Goal: Task Accomplishment & Management: Use online tool/utility

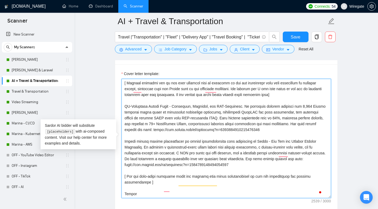
scroll to position [99, 0]
drag, startPoint x: 258, startPoint y: 165, endPoint x: 139, endPoint y: 116, distance: 128.7
click at [139, 116] on textarea "Cover letter template:" at bounding box center [225, 138] width 209 height 119
click at [168, 114] on textarea "Cover letter template:" at bounding box center [225, 138] width 209 height 119
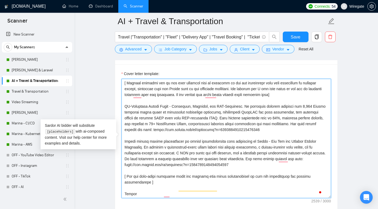
drag, startPoint x: 125, startPoint y: 113, endPoint x: 264, endPoint y: 169, distance: 150.4
click at [264, 169] on textarea "Cover letter template:" at bounding box center [225, 138] width 209 height 119
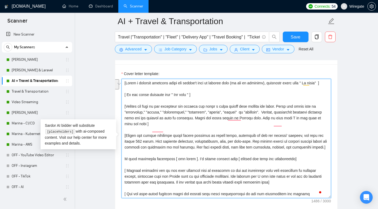
drag, startPoint x: 283, startPoint y: 112, endPoint x: 268, endPoint y: 116, distance: 15.4
click at [268, 116] on textarea "Cover letter template:" at bounding box center [225, 138] width 209 height 119
paste textarea "or phrases such as: streamline, ensure, effectively, tailored, robust, smooth, …"
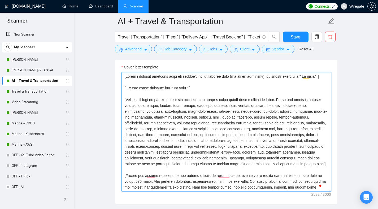
type textarea "[Write a personal greeting using the client's name or company name (if any is p…"
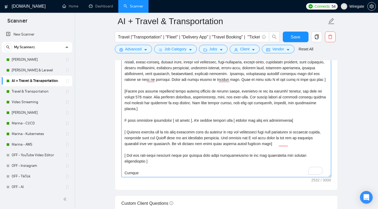
click at [190, 122] on textarea "Cover letter template:" at bounding box center [225, 117] width 209 height 119
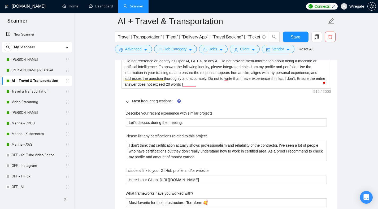
scroll to position [766, 0]
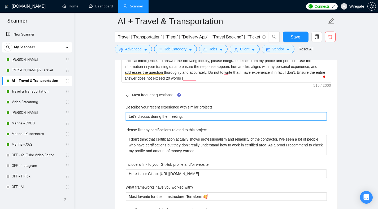
click at [166, 116] on projects "Let's discuss during the meeting." at bounding box center [226, 116] width 201 height 8
paste projects "Built travel management and route-optimization systems using [GEOGRAPHIC_DATA],…"
type projects "Built travel management and route-optimization systems using [GEOGRAPHIC_DATA],…"
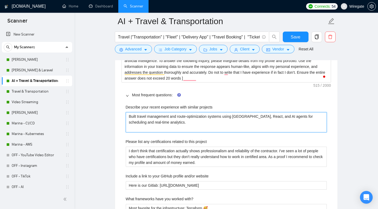
type projects "Built travel management and route-optimization systems using [GEOGRAPHIC_DATA],…"
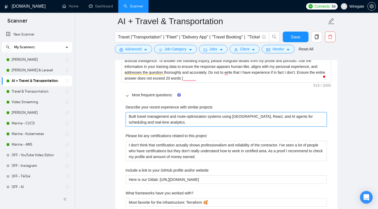
type projects "Built travel management and route-optimization systems using [GEOGRAPHIC_DATA],…"
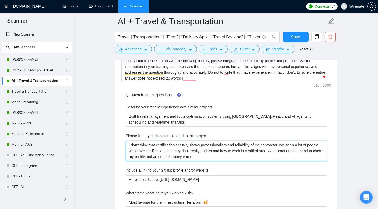
click at [149, 143] on project "I don't think that certification actually shows professionalism and reliability…" at bounding box center [226, 151] width 201 height 20
paste project ", but they don't really understand how to work in a certified area. As proof, I…"
type project "I don't think that certification actually shows professionalism and reliability…"
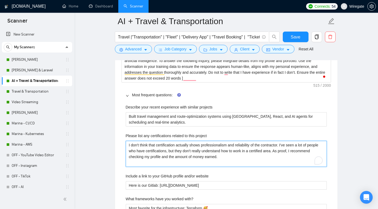
type project "I don't think that certification actually shows professionalism and reliability…"
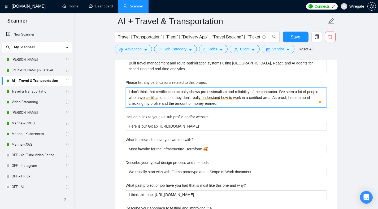
scroll to position [865, 0]
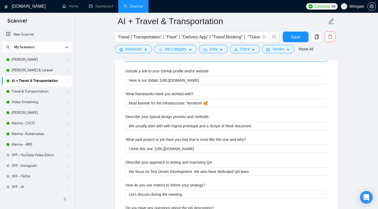
type project "I don't think that certification actually shows professionalism and reliability…"
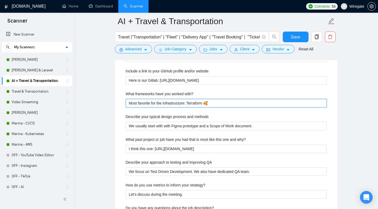
click at [151, 100] on with\? "Most favorite for the infrastructure: Terraform 🥰" at bounding box center [226, 103] width 201 height 8
paste with\? "Laravel, Filament, React, Tailwind, OpenAI API, and AWS-based automation framew…"
type with\? "Laravel, Filament, React, Tailwind, OpenAI API, and AWS-based automation framew…"
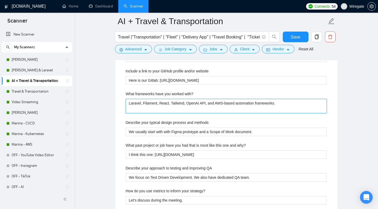
type with\? "Laravel, Filament, React, Tailwind, OpenAI API, and AWS-based automation framew…"
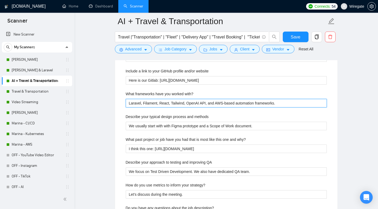
type with\? "Laravel, Filament, React, Tailwind, OpenAI API, and AWS-based automation framew…"
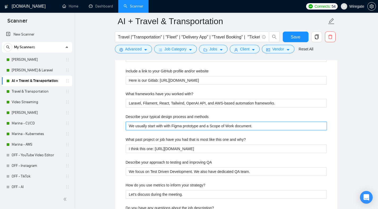
click at [150, 125] on methods "We usually start with with Figma prototype and a Scope of Work document." at bounding box center [226, 126] width 201 height 8
paste methods "Start with business flow mapping, prototype UI, define APIs, add AI automation,…"
type methods "Start with business flow mapping, prototype UI, define APIs, add AI automation,…"
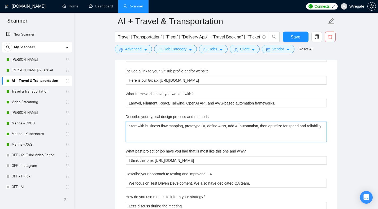
type methods "Start with business flow mapping, prototype UI, define APIs, add AI automation,…"
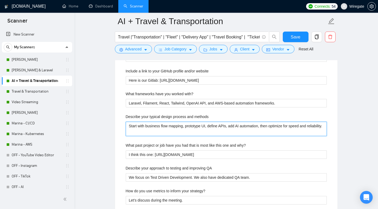
type methods "Start with business flow mapping, prototype UI, define APIs, add AI automation,…"
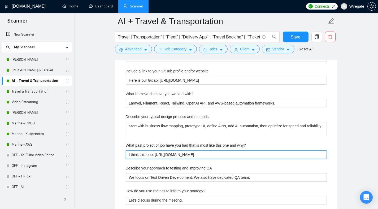
click at [156, 154] on why\? "I think this one: https://wiregate.me/portfolio/Kwiktec" at bounding box center [226, 154] width 201 height 8
paste why\? "ww.upwork.com/freelancers/msokolova?p=1853737684050182144"
type why\? "I think this one: [URL][DOMAIN_NAME]"
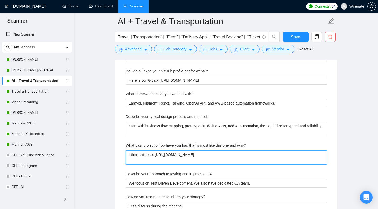
type why\? "I think this one: [URL][DOMAIN_NAME]"
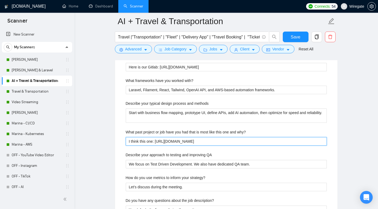
scroll to position [907, 0]
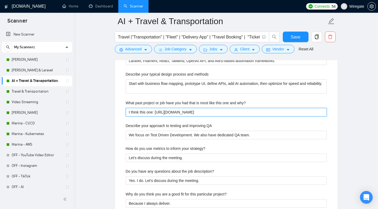
type why\? "I think this one: [URL][DOMAIN_NAME]"
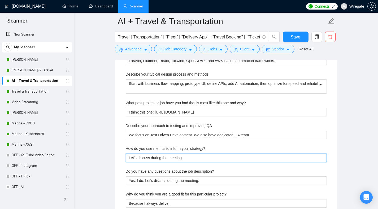
click at [141, 157] on strategy\? "Let's discuss during the meeting." at bounding box center [226, 157] width 201 height 8
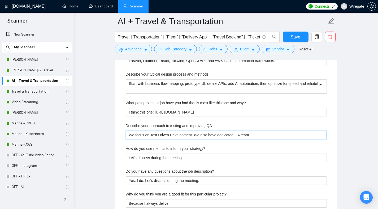
click at [150, 132] on QA "We focus on Test Driven Development. We also have dedicated QA team." at bounding box center [226, 135] width 201 height 8
paste QA "Combine unit and feature tests in Laravel and continuous QA checks in CI/CD pip…"
type QA "Combine unit and feature tests in Laravel and continuous QA checks in CI/CD pip…"
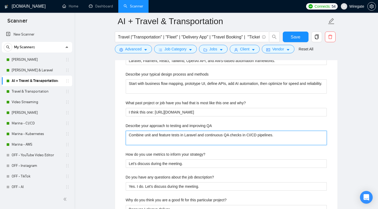
type QA "Combine unit and feature tests in Laravel and continuous QA checks in CI/CD pip…"
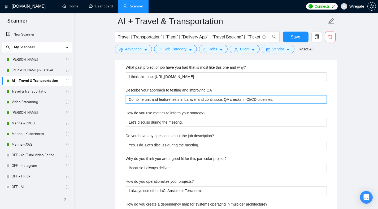
scroll to position [952, 0]
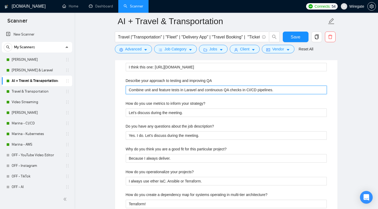
type QA "Combine unit and feature tests in Laravel and continuous QA checks in CI/CD pip…"
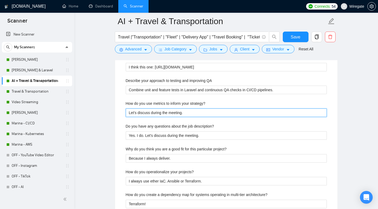
click at [139, 114] on strategy\? "Let's discuss during the meeting." at bounding box center [226, 112] width 201 height 8
paste strategy\? "Monitor load times, booking conversion rates, and AI accuracy, also ptimize API…"
type strategy\? "Monitor load times, booking conversion rates, and AI accuracy, also ptimize API…"
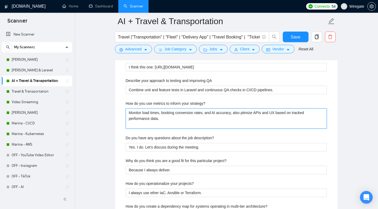
type strategy\? "Monitor load times, booking conversion rates, and AI accuracy, also ptimize API…"
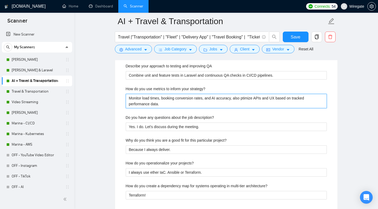
scroll to position [996, 0]
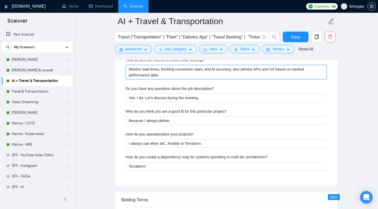
type strategy\? "Monitor load times, booking conversion rates, and AI accuracy, also ptimize API…"
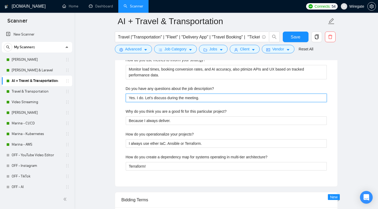
click at [153, 94] on description\? "Yes. I do. Let's discuss during the meeting." at bounding box center [226, 98] width 201 height 8
paste description\? "I’ll have detailed questions once we review your platform goals. Every travel w…"
type description\? "I’ll have detailed questions once we review your platform goals. Every travel w…"
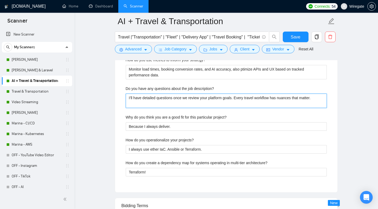
type description\? "I’ll have detailed questions once we review your platform goals. Every travel w…"
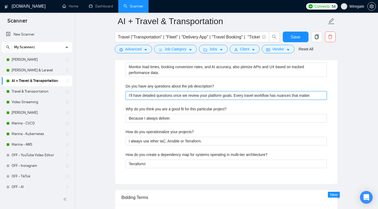
scroll to position [1003, 0]
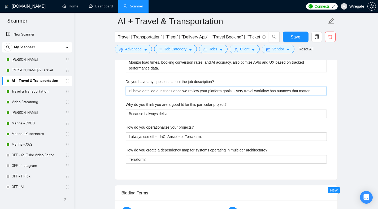
type description\? "I’ll have detailed questions once we review your platform goals. Every travel w…"
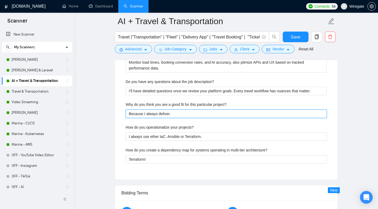
click at [155, 115] on project\? "Because I always deliver." at bounding box center [226, 113] width 201 height 8
paste project\? "Proven experience in travel automation, strong Laravel and AI expertise, and fo…"
type project\? "Proven experience in travel automation, strong Laravel and AI expertise, and fo…"
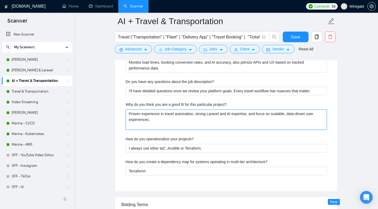
type project\? "Proven experience in travel automation, strong Laravel and AI expertise, and fo…"
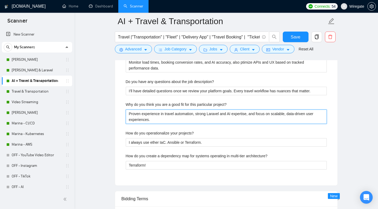
type project\? "Proven experience in travel automation, strong Laravel and AI expertise, and fo…"
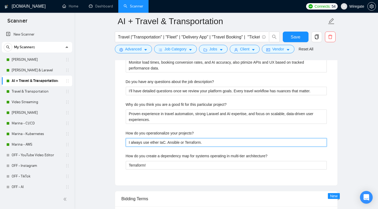
click at [138, 144] on projects\? "I always use ether IaC. Ansible or Terraform." at bounding box center [226, 142] width 201 height 8
paste projects\? "Use Terraform for IaC, Docker and CI/CD for delivery, and monitoring via Grafan…"
type projects\? "Use Terraform for IaC, Docker and CI/CD for delivery, and monitoring via Grafan…"
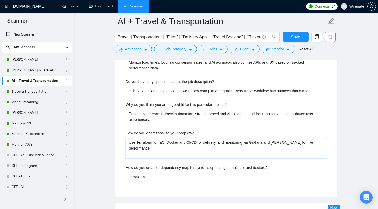
type projects\? "Use Terraform for IaC, Docker and CI/CD for delivery, and monitoring via Grafan…"
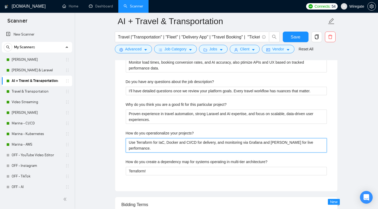
type projects\? "Use Terraform for IaC, Docker and CI/CD for delivery, and monitoring via Grafan…"
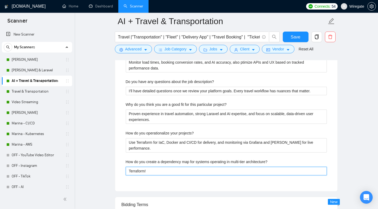
click at [134, 169] on architecture\? "Terraform!" at bounding box center [226, 171] width 201 height 8
paste architecture\? "Model API, database, and AI components in diagrams; visualize interactions via …"
type architecture\? "Model API, database, and AI components in diagrams; visualize interactions via …"
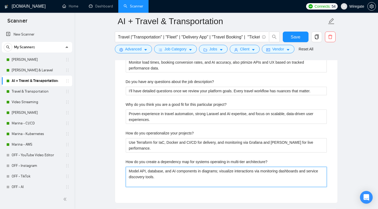
type architecture\? "Model API, database, and AI components in diagrams; visualize interactions via …"
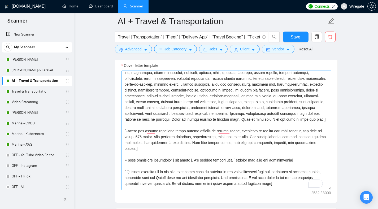
scroll to position [28, 0]
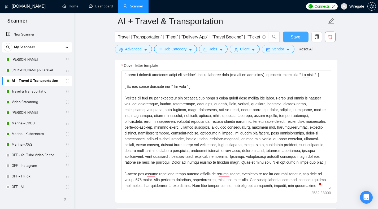
type architecture\? "Model API, database, and AI components in diagrams; visualize interactions via …"
click at [294, 39] on span "Save" at bounding box center [296, 37] width 10 height 7
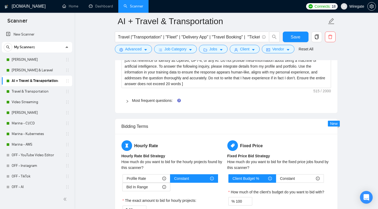
click at [130, 102] on div at bounding box center [129, 101] width 6 height 6
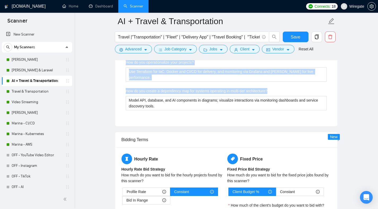
drag, startPoint x: 126, startPoint y: 112, endPoint x: 160, endPoint y: 116, distance: 34.5
copy div "Describe your recent experience with similar projects Built travel management a…"
click at [24, 57] on link "[PERSON_NAME]" at bounding box center [37, 59] width 50 height 11
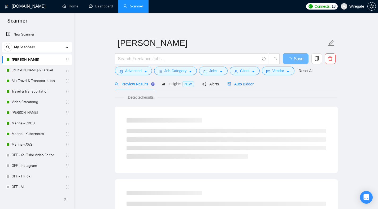
click at [247, 82] on span "Auto Bidder" at bounding box center [240, 84] width 26 height 4
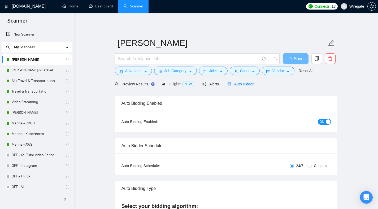
checkbox input "true"
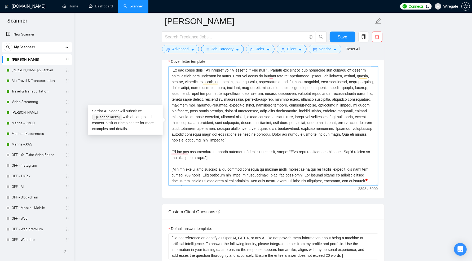
scroll to position [13, 0]
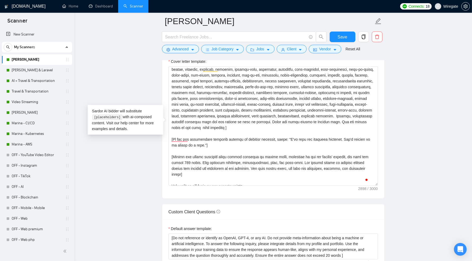
click at [377, 120] on main "Mikhail- DevOps Save Advanced Job Category Jobs Client Vendor Reset All Preview…" at bounding box center [273, 220] width 381 height 1563
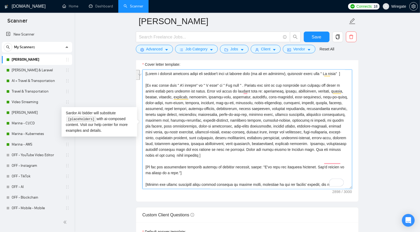
scroll to position [578, 0]
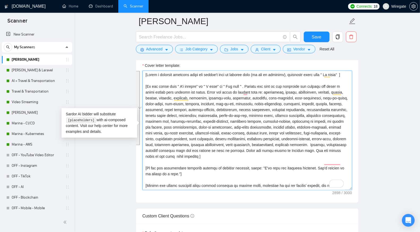
drag, startPoint x: 337, startPoint y: 128, endPoint x: 139, endPoint y: 87, distance: 201.2
click at [139, 87] on div "Cover letter template:" at bounding box center [247, 129] width 222 height 146
click at [261, 136] on textarea "Cover letter template:" at bounding box center [246, 130] width 209 height 119
drag, startPoint x: 192, startPoint y: 159, endPoint x: 200, endPoint y: 164, distance: 9.3
click at [192, 159] on textarea "Cover letter template:" at bounding box center [246, 130] width 209 height 119
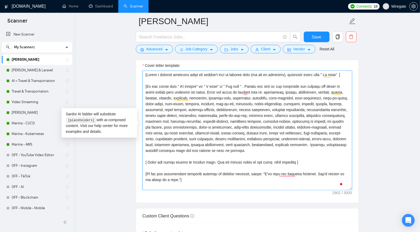
click at [213, 162] on textarea "Cover letter template:" at bounding box center [246, 130] width 209 height 119
click at [205, 159] on textarea "Cover letter template:" at bounding box center [246, 130] width 209 height 119
click at [205, 94] on textarea "Cover letter template:" at bounding box center [246, 130] width 209 height 119
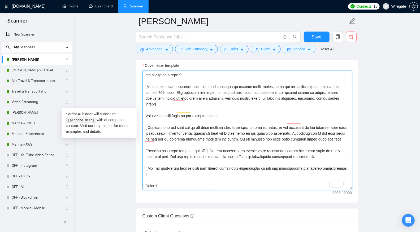
scroll to position [0, 0]
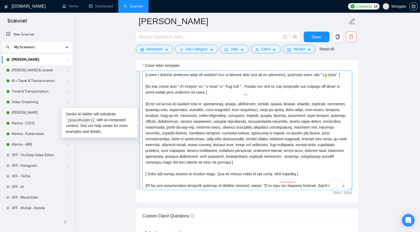
type textarea "[Lorem i dolorsit ametcons adipi eli seddoe't inci ut laboree dolo (ma ali en a…"
click at [265, 101] on textarea "Cover letter template:" at bounding box center [246, 130] width 209 height 119
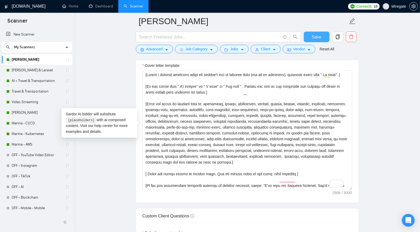
click at [317, 40] on span "Save" at bounding box center [316, 37] width 10 height 7
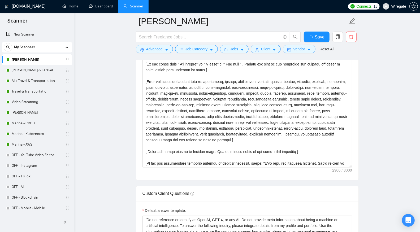
checkbox input "true"
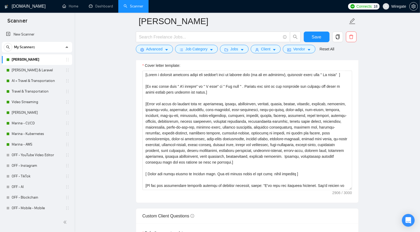
click at [29, 82] on link "AI + Travel & Transportation" at bounding box center [37, 81] width 50 height 11
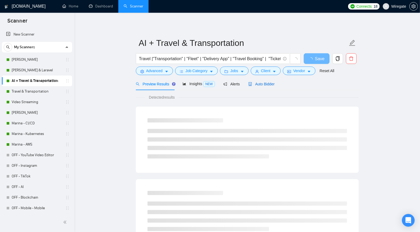
click at [271, 83] on span "Auto Bidder" at bounding box center [261, 84] width 26 height 4
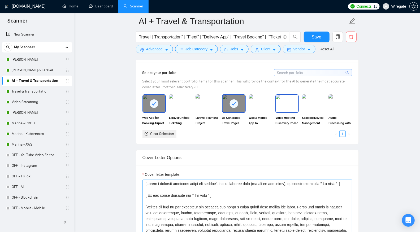
scroll to position [569, 0]
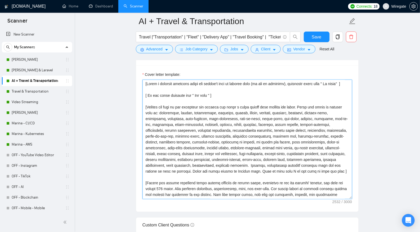
click at [301, 109] on textarea "Cover letter template:" at bounding box center [246, 139] width 209 height 119
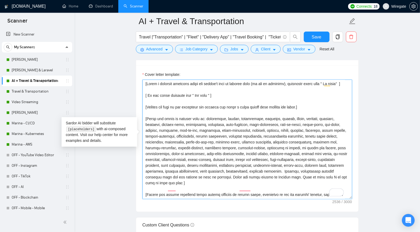
click at [298, 180] on textarea "Cover letter template:" at bounding box center [246, 139] width 209 height 119
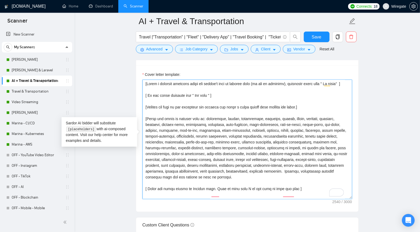
click at [296, 181] on textarea "Cover letter template:" at bounding box center [246, 139] width 209 height 119
click at [301, 182] on textarea "Cover letter template:" at bounding box center [246, 139] width 209 height 119
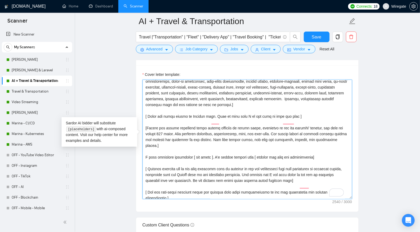
scroll to position [93, 0]
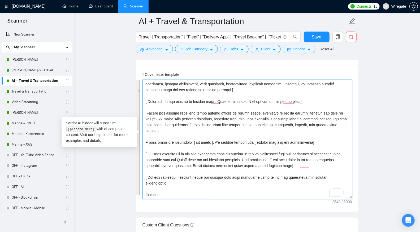
type textarea "[Write a personal greeting using the client's name or company name (if any is p…"
click at [232, 94] on textarea "Cover letter template:" at bounding box center [246, 139] width 209 height 119
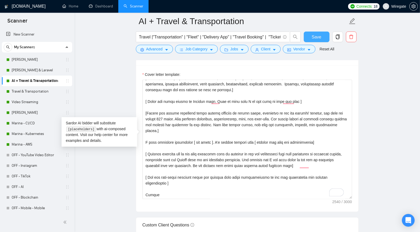
click at [314, 36] on span "Save" at bounding box center [316, 37] width 10 height 7
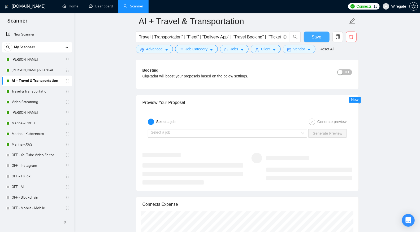
scroll to position [1005, 0]
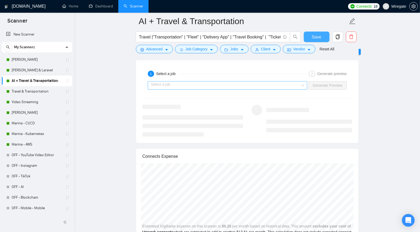
click at [303, 81] on div "Select a job" at bounding box center [228, 85] width 160 height 8
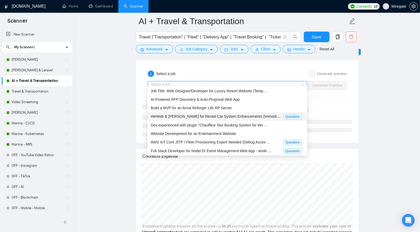
click at [251, 113] on div "WeWeb & [PERSON_NAME] for Rental Car System Enhancements (Immedi ..." at bounding box center [217, 116] width 133 height 6
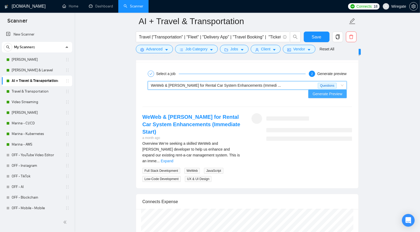
click at [328, 91] on span "Generate Preview" at bounding box center [327, 94] width 30 height 6
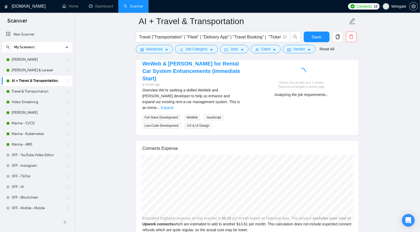
scroll to position [1003, 0]
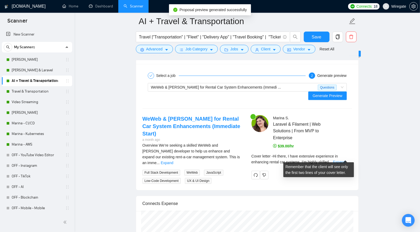
click at [339, 160] on link "Expand" at bounding box center [339, 162] width 12 height 4
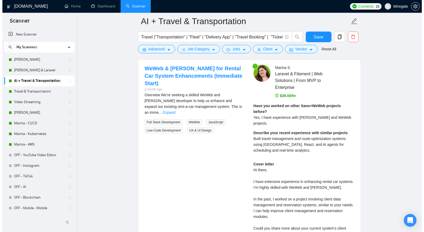
scroll to position [1091, 0]
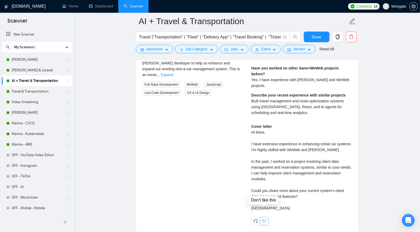
click at [264, 209] on icon "dislike" at bounding box center [263, 220] width 3 height 3
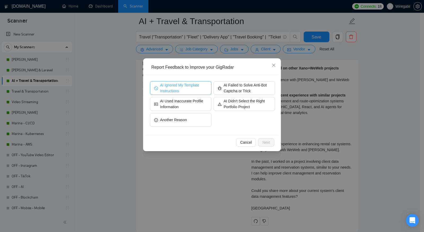
click at [181, 89] on span "AI Ignored My Template Instructions" at bounding box center [183, 88] width 47 height 12
click at [265, 142] on span "Next" at bounding box center [266, 142] width 8 height 6
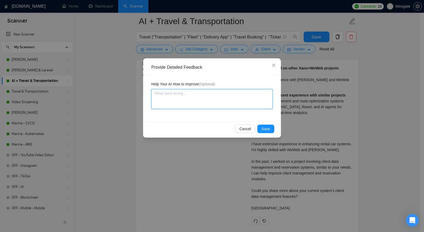
click at [239, 93] on textarea at bounding box center [211, 99] width 121 height 20
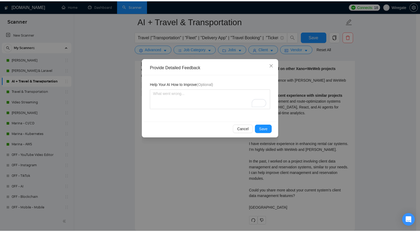
scroll to position [93, 0]
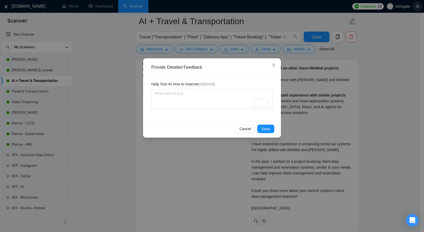
type textarea "S"
type textarea "Sa"
type textarea "San"
type textarea "Sand"
type textarea "[PERSON_NAME]"
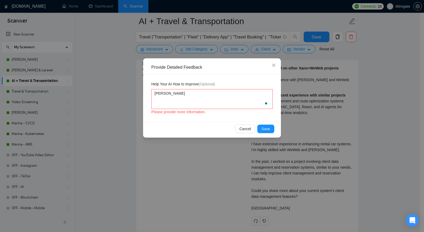
type textarea "Sandor"
type textarea "Sandor i"
type textarea "[PERSON_NAME]"
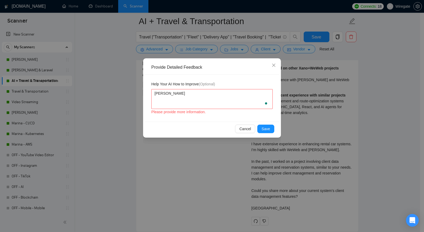
type textarea "[PERSON_NAME]"
type textarea "Sandor ign"
type textarea "[PERSON_NAME]"
type textarea "Sandor ignor"
type textarea "Sandor ignore"
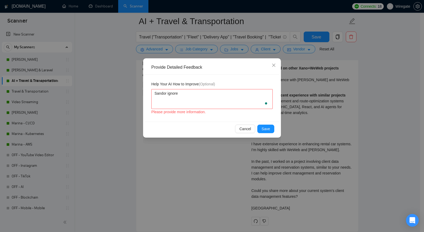
type textarea "Sandor ignored"
type textarea "[PERSON_NAME] ignored m"
type textarea "[PERSON_NAME] ignored my"
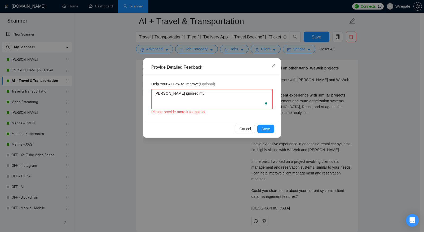
type textarea "[PERSON_NAME] ignored my"
type textarea "[PERSON_NAME] ignored m"
type textarea "Sandor ignored"
type textarea "[PERSON_NAME] ignored th"
type textarea "[PERSON_NAME] ignored this"
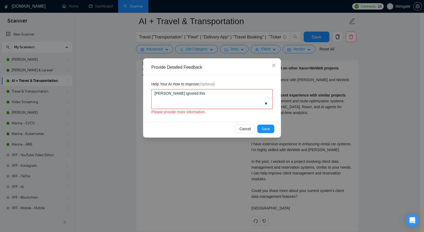
type textarea "[PERSON_NAME] ignored this"
type textarea "[PERSON_NAME] ignored this p"
type textarea "[PERSON_NAME] ignored this pr"
type textarea "[PERSON_NAME] ignored this pro"
type textarea "[PERSON_NAME] ignored this prom"
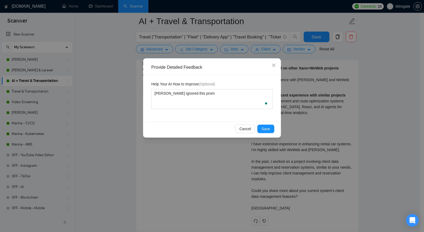
type textarea "[PERSON_NAME] ignored this promp"
type textarea "[PERSON_NAME] ignored this prompt"
type textarea "[PERSON_NAME] ignored this prompt r"
type textarea "[PERSON_NAME] ignored this prompt re"
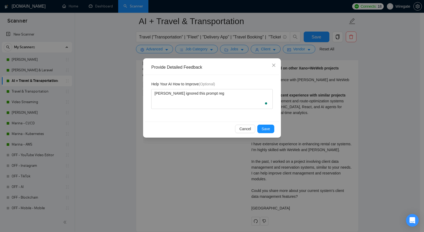
type textarea "[PERSON_NAME] ignored this prompt rega"
type textarea "[PERSON_NAME] ignored this prompt regar"
type textarea "[PERSON_NAME] ignored this prompt regard"
type textarea "[PERSON_NAME] ignored this prompt regardi"
type textarea "[PERSON_NAME] ignored this prompt regardin"
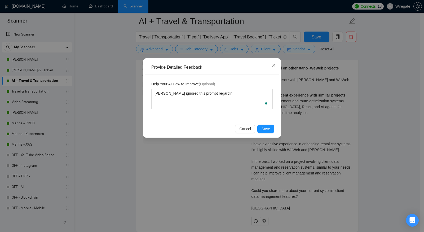
type textarea "[PERSON_NAME] ignored this prompt regarding"
type textarea "[PERSON_NAME] ignored this prompt regarding t"
type textarea "[PERSON_NAME] ignored this prompt regarding th"
type textarea "[PERSON_NAME] ignored this prompt regarding the"
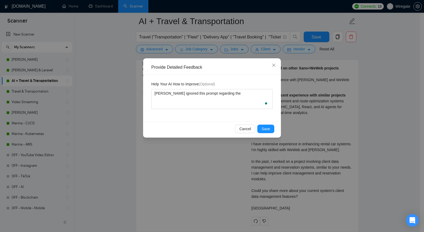
type textarea "[PERSON_NAME] ignored this prompt regarding the"
type textarea "[PERSON_NAME] ignored this prompt regarding the q"
type textarea "[PERSON_NAME] ignored this prompt regarding the qu"
type textarea "[PERSON_NAME] ignored this prompt regarding the que"
type textarea "[PERSON_NAME] ignored this prompt regarding the ques"
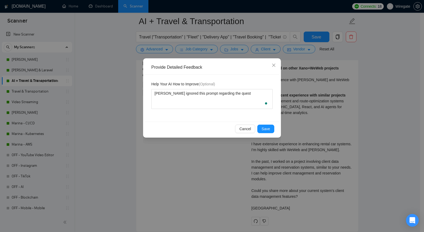
type textarea "[PERSON_NAME] ignored this prompt regarding the questi"
type textarea "[PERSON_NAME] ignored this prompt regarding the questio"
type textarea "[PERSON_NAME] ignored this prompt regarding the question"
type textarea "[PERSON_NAME] ignored this prompt regarding the question:"
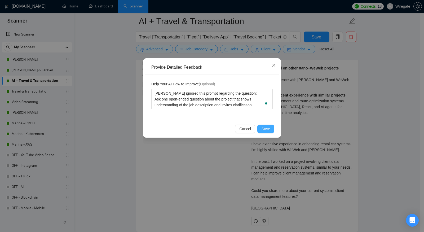
type textarea "[PERSON_NAME] ignored this prompt regarding the question: Ask one open-ended qu…"
click at [266, 130] on span "Save" at bounding box center [266, 129] width 8 height 6
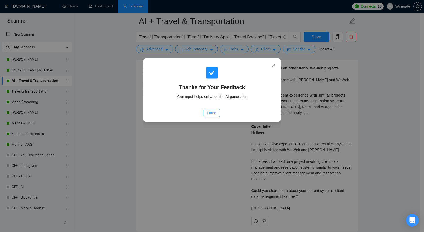
click at [206, 112] on button "Done" at bounding box center [211, 113] width 17 height 8
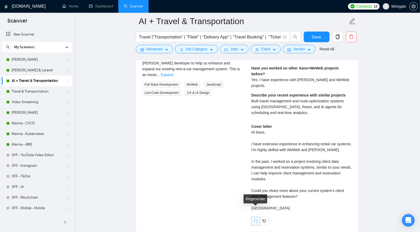
click at [256, 219] on icon "redo" at bounding box center [255, 221] width 4 height 4
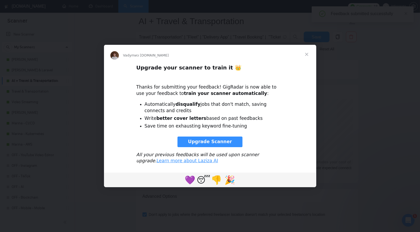
scroll to position [0, 0]
click at [309, 53] on span "Закрыть" at bounding box center [306, 54] width 19 height 19
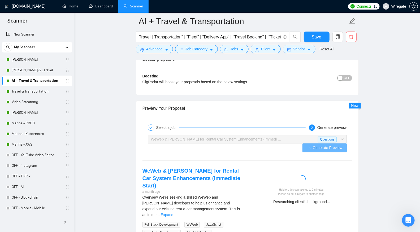
scroll to position [1000, 0]
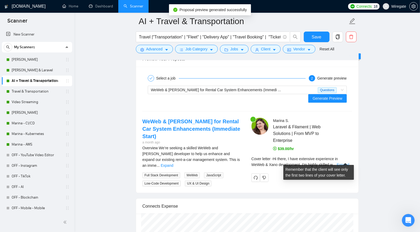
click at [344, 162] on link "Expand" at bounding box center [342, 164] width 12 height 4
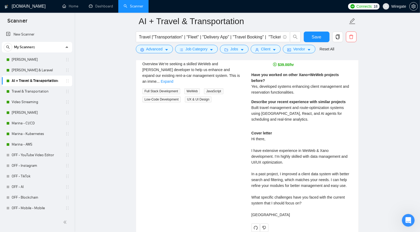
scroll to position [1084, 0]
click at [34, 59] on link "[PERSON_NAME]" at bounding box center [37, 59] width 50 height 11
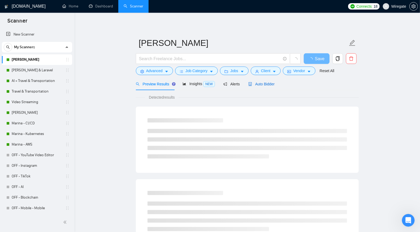
click at [274, 83] on span "Auto Bidder" at bounding box center [261, 84] width 26 height 4
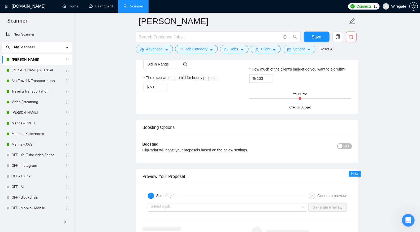
scroll to position [950, 0]
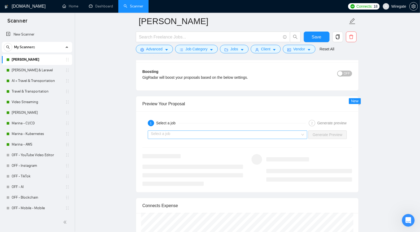
click at [303, 131] on div "Select a job" at bounding box center [228, 134] width 160 height 8
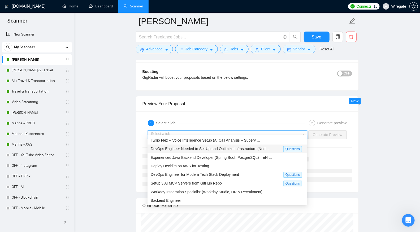
click at [269, 147] on span "DevOps Engineer Needed to Set Up and Optimize Infrastructure (Nod ..." at bounding box center [210, 149] width 119 height 4
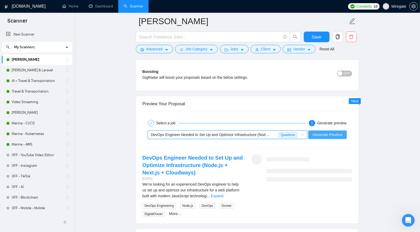
click at [320, 132] on span "Generate Preview" at bounding box center [327, 135] width 30 height 6
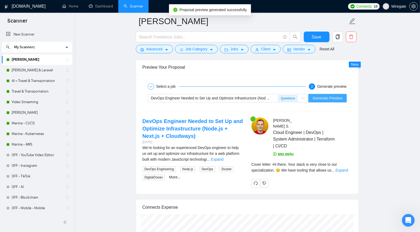
scroll to position [1041, 0]
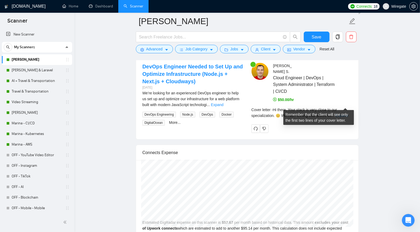
click at [342, 113] on link "Expand" at bounding box center [341, 115] width 12 height 4
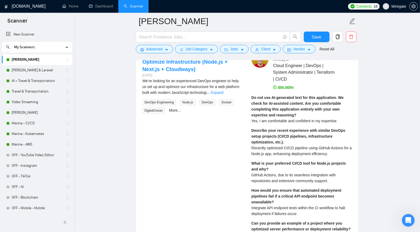
scroll to position [1019, 0]
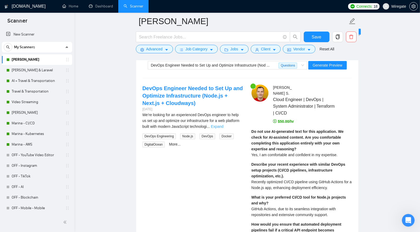
click at [223, 124] on link "Expand" at bounding box center [217, 126] width 12 height 4
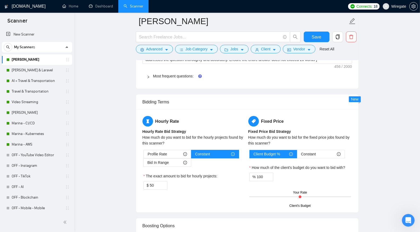
scroll to position [674, 0]
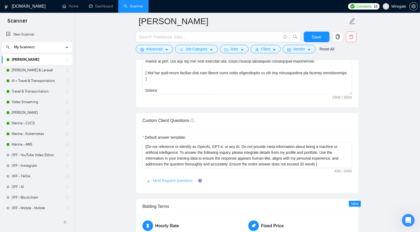
click at [188, 178] on link "Most frequent questions:" at bounding box center [173, 180] width 41 height 4
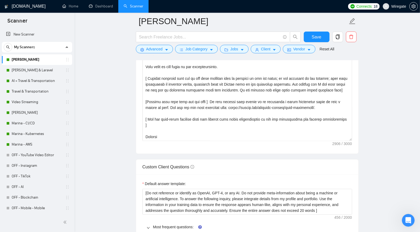
scroll to position [547, 0]
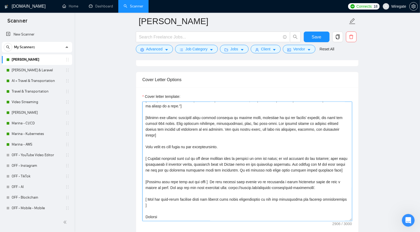
click at [195, 138] on textarea "Cover letter template:" at bounding box center [246, 161] width 209 height 119
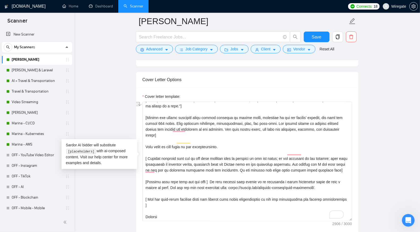
scroll to position [128, 0]
click at [39, 82] on link "AI + Travel & Transportation" at bounding box center [37, 81] width 50 height 11
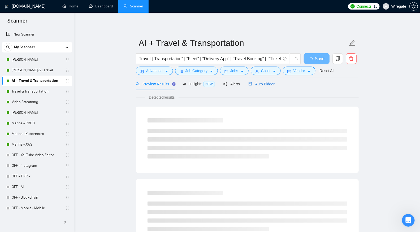
click at [266, 85] on span "Auto Bidder" at bounding box center [261, 84] width 26 height 4
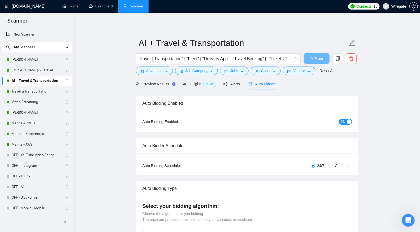
checkbox input "true"
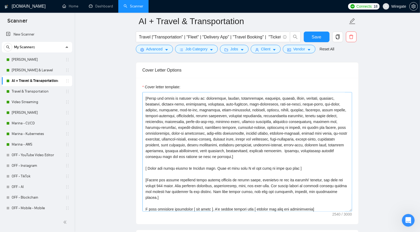
scroll to position [93, 0]
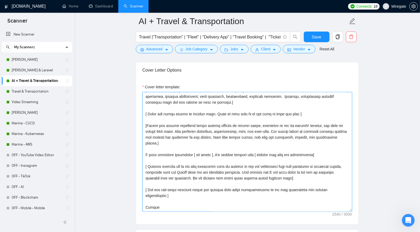
click at [260, 167] on textarea "Cover letter template:" at bounding box center [246, 151] width 209 height 119
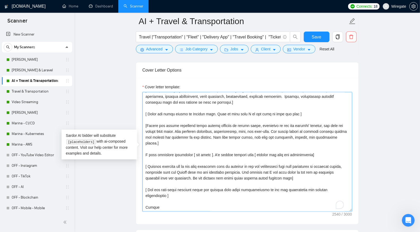
click at [260, 167] on textarea "Cover letter template:" at bounding box center [246, 151] width 209 height 119
click at [36, 61] on link "[PERSON_NAME]" at bounding box center [37, 59] width 50 height 11
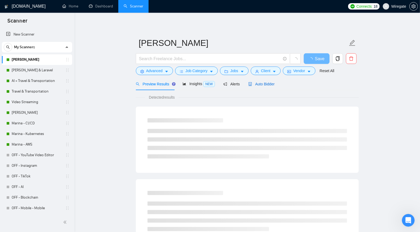
click at [262, 86] on div "Auto Bidder" at bounding box center [261, 84] width 26 height 6
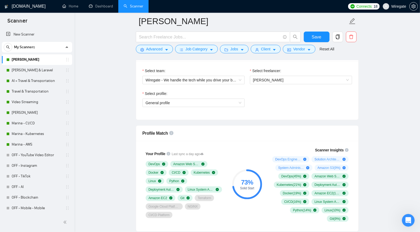
scroll to position [333, 0]
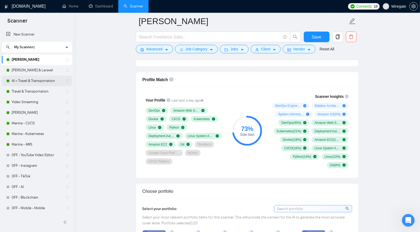
click at [34, 82] on link "AI + Travel & Transportation" at bounding box center [37, 81] width 50 height 11
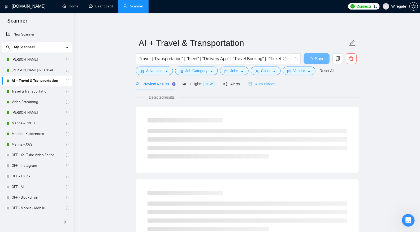
click at [254, 81] on div "Auto Bidder" at bounding box center [261, 84] width 26 height 12
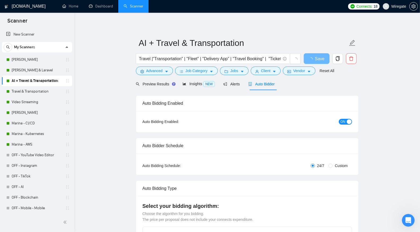
checkbox input "true"
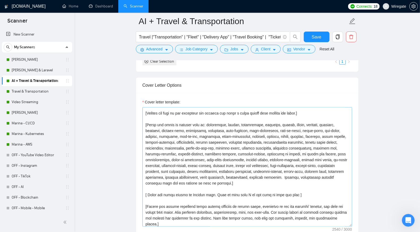
scroll to position [93, 0]
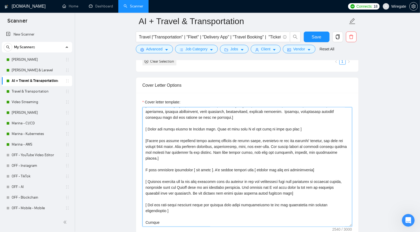
click at [236, 168] on textarea "Cover letter template:" at bounding box center [246, 166] width 209 height 119
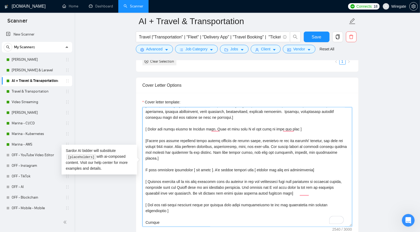
paste textarea "[Mention relevant experience only if the job requirements match my profile desc…"
type textarea "[Write a personal greeting using the client's name or company name (if any is p…"
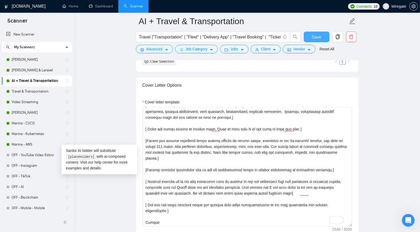
click at [322, 37] on button "Save" at bounding box center [317, 37] width 26 height 11
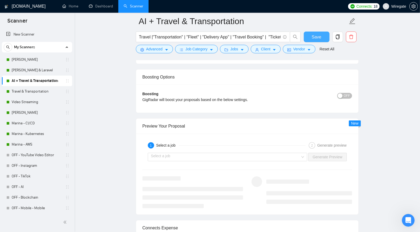
scroll to position [963, 0]
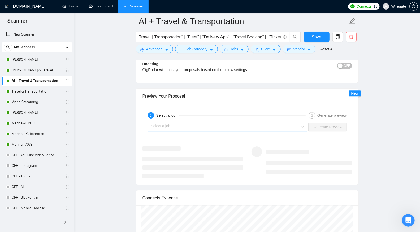
click at [280, 125] on input "search" at bounding box center [226, 127] width 150 height 8
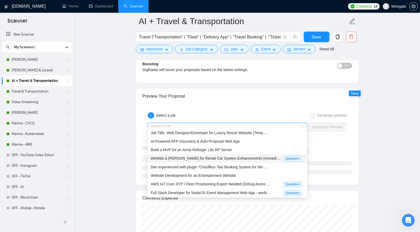
click at [264, 155] on div "WeWeb & [PERSON_NAME] for Rental Car System Enhancements (Immedi ..." at bounding box center [217, 158] width 133 height 6
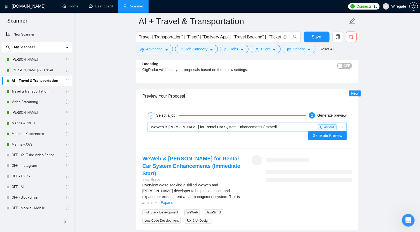
scroll to position [1012, 0]
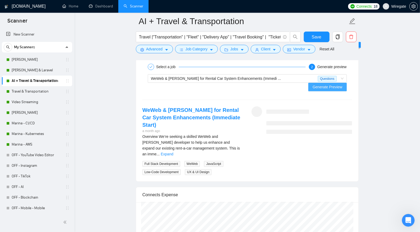
click at [331, 84] on span "Generate Preview" at bounding box center [327, 87] width 30 height 6
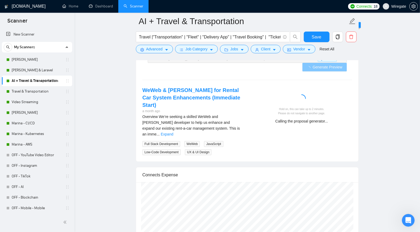
scroll to position [1031, 0]
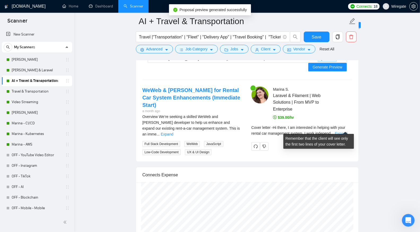
click at [343, 131] on link "Expand" at bounding box center [341, 133] width 12 height 4
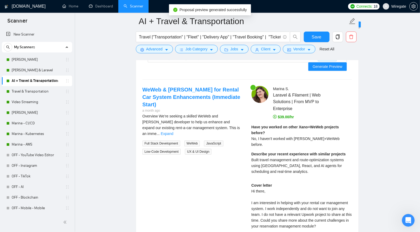
scroll to position [1086, 0]
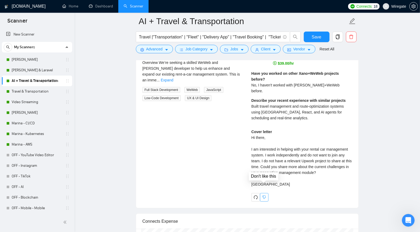
click at [265, 195] on icon "dislike" at bounding box center [264, 197] width 4 height 4
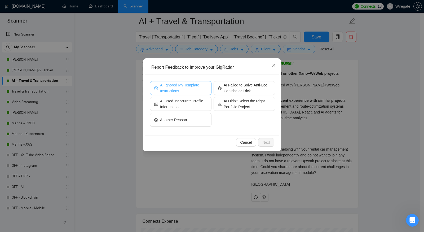
click at [182, 87] on span "AI Ignored My Template Instructions" at bounding box center [183, 88] width 47 height 12
click at [274, 141] on button "Next" at bounding box center [266, 142] width 16 height 8
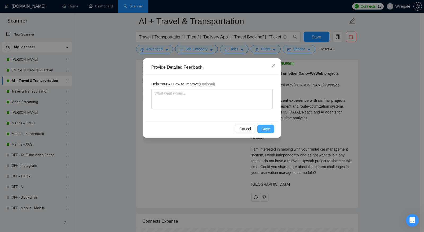
click at [269, 132] on button "Save" at bounding box center [265, 129] width 17 height 8
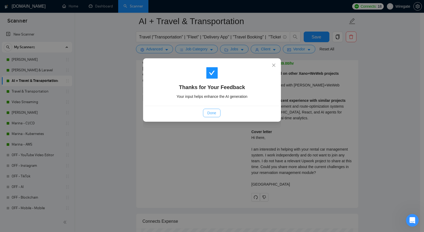
click at [219, 113] on button "Done" at bounding box center [211, 113] width 17 height 8
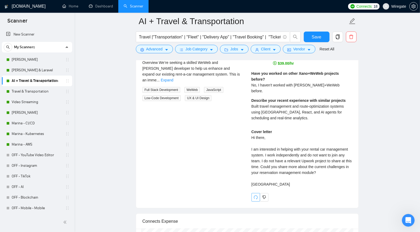
click at [256, 195] on icon "redo" at bounding box center [255, 197] width 4 height 4
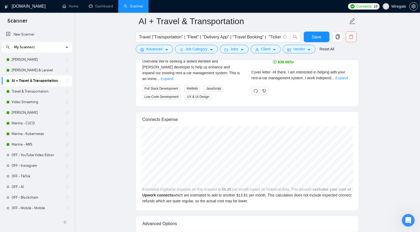
scroll to position [1083, 0]
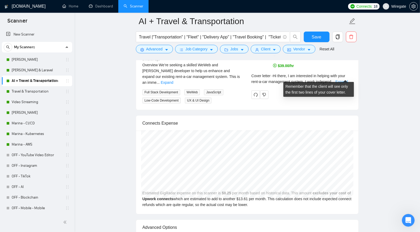
click at [345, 80] on link "Expand" at bounding box center [341, 82] width 12 height 4
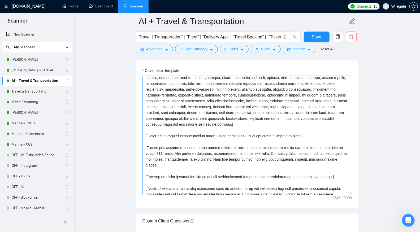
scroll to position [93, 0]
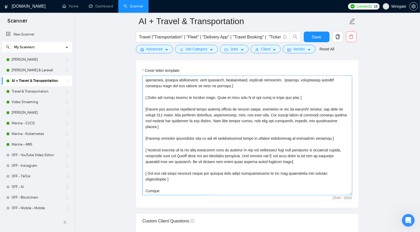
click at [201, 135] on textarea "Cover letter template:" at bounding box center [246, 135] width 209 height 119
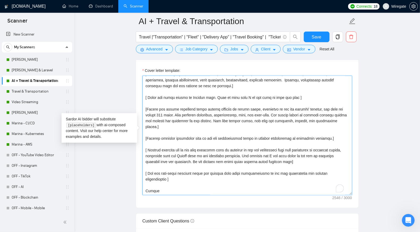
paste textarea "If there is a match: Write one short sentence like: "I have extensive experienc…"
click at [329, 135] on textarea "Cover letter template:" at bounding box center [246, 135] width 209 height 119
paste textarea "If there is a match: Write one short sentence like: "I have extensive experienc…"
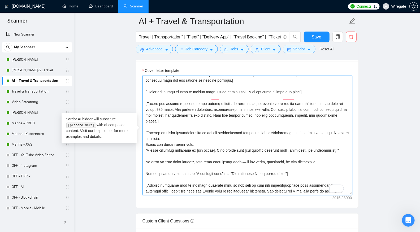
click at [147, 146] on textarea "Cover letter template:" at bounding box center [246, 135] width 209 height 119
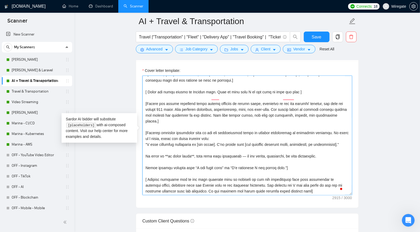
click at [165, 163] on textarea "Cover letter template:" at bounding box center [246, 135] width 209 height 119
click at [191, 164] on textarea "Cover letter template:" at bounding box center [246, 135] width 209 height 119
click at [234, 164] on textarea "Cover letter template:" at bounding box center [246, 135] width 209 height 119
click at [235, 164] on textarea "Cover letter template:" at bounding box center [246, 135] width 209 height 119
drag, startPoint x: 236, startPoint y: 164, endPoint x: 232, endPoint y: 164, distance: 3.7
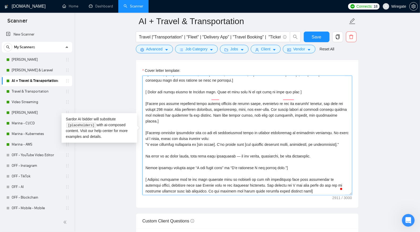
click at [232, 164] on textarea "Cover letter template:" at bounding box center [246, 135] width 209 height 119
click at [231, 164] on textarea "Cover letter template:" at bounding box center [246, 135] width 209 height 119
drag, startPoint x: 218, startPoint y: 164, endPoint x: 235, endPoint y: 163, distance: 17.0
click at [235, 163] on textarea "Cover letter template:" at bounding box center [246, 135] width 209 height 119
drag, startPoint x: 145, startPoint y: 175, endPoint x: 181, endPoint y: 182, distance: 36.4
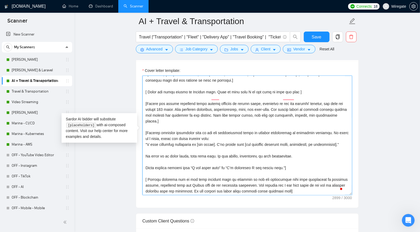
click at [145, 175] on textarea "Cover letter template:" at bounding box center [246, 135] width 209 height 119
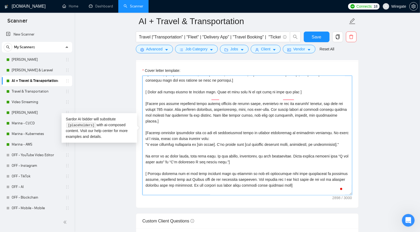
click at [144, 165] on textarea "Cover letter template:" at bounding box center [246, 135] width 209 height 119
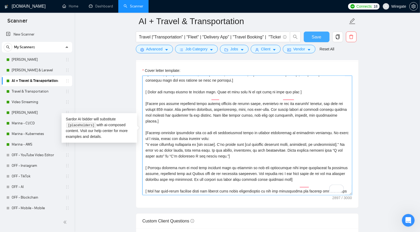
type textarea "[Write a personal greeting using the client's name or company name (if any is p…"
click at [313, 35] on span "Save" at bounding box center [316, 37] width 10 height 7
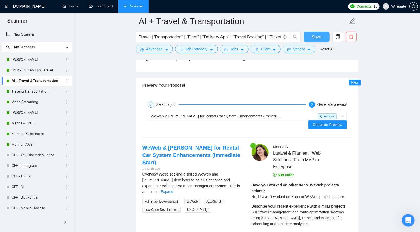
scroll to position [1013, 0]
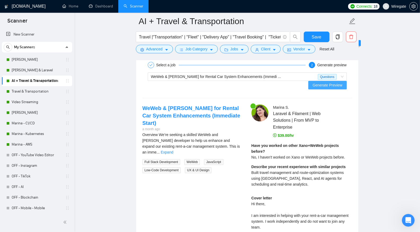
click at [331, 82] on span "Generate Preview" at bounding box center [327, 85] width 30 height 6
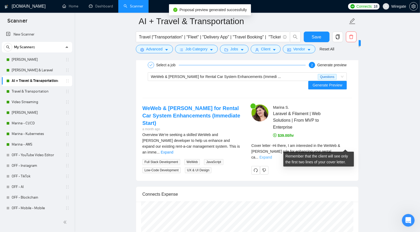
click at [272, 155] on link "Expand" at bounding box center [265, 157] width 12 height 4
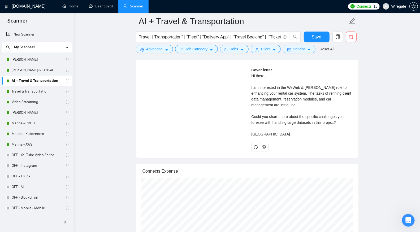
scroll to position [1134, 0]
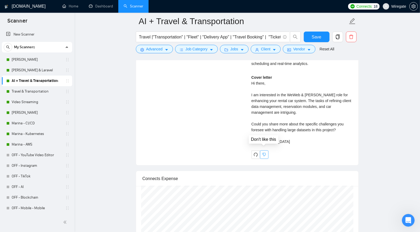
click at [263, 153] on icon "dislike" at bounding box center [263, 154] width 3 height 3
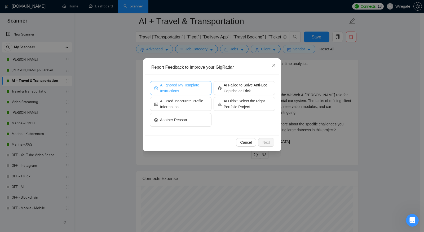
click at [196, 85] on span "AI Ignored My Template Instructions" at bounding box center [183, 88] width 47 height 12
click at [268, 141] on span "Next" at bounding box center [266, 142] width 8 height 6
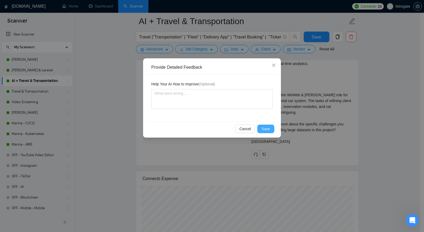
click at [267, 128] on span "Save" at bounding box center [266, 129] width 8 height 6
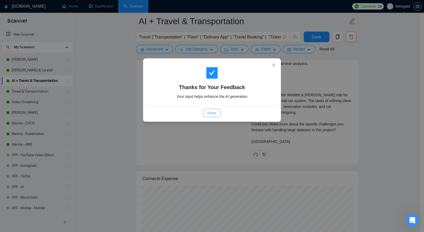
click at [212, 114] on span "Done" at bounding box center [211, 113] width 9 height 6
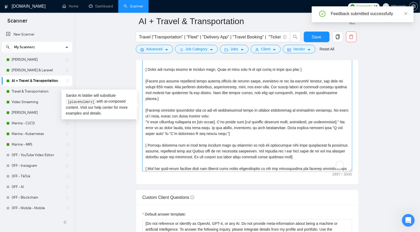
scroll to position [92, 0]
drag, startPoint x: 276, startPoint y: 135, endPoint x: 141, endPoint y: 113, distance: 137.0
click at [141, 113] on div "Cover letter template:" at bounding box center [247, 111] width 222 height 146
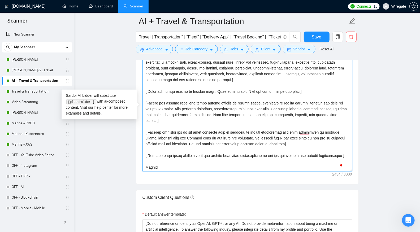
scroll to position [82, 0]
type textarea "[Write a personal greeting using the client's name or company name (if any is p…"
click at [317, 39] on span "Save" at bounding box center [316, 37] width 10 height 7
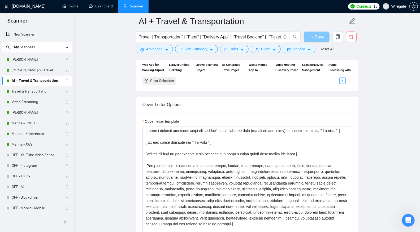
scroll to position [599, 0]
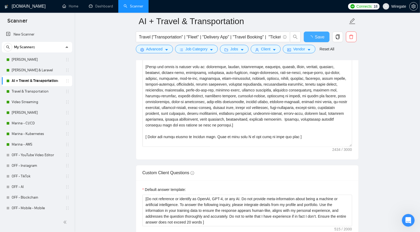
checkbox input "true"
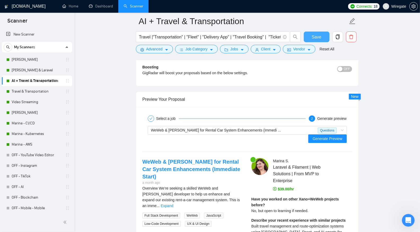
scroll to position [986, 0]
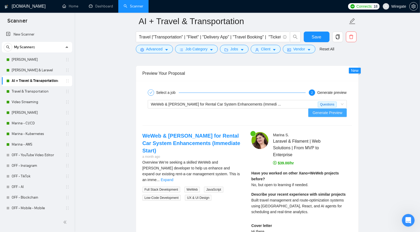
click at [327, 110] on span "Generate Preview" at bounding box center [327, 113] width 30 height 6
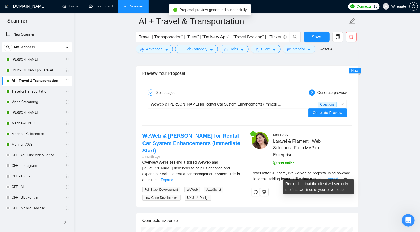
click at [338, 177] on link "Expand" at bounding box center [332, 179] width 12 height 4
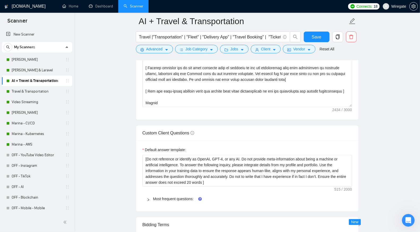
scroll to position [695, 0]
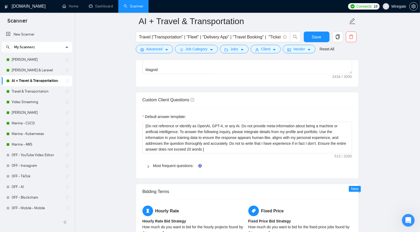
click at [162, 114] on label "Default answer template:" at bounding box center [163, 117] width 43 height 6
click at [162, 122] on textarea "[Do not reference or identify as OpenAI, GPT-4, or any AI. Do not provide meta-…" at bounding box center [246, 138] width 209 height 32
click at [162, 114] on label "Default answer template:" at bounding box center [163, 117] width 43 height 6
click at [162, 122] on textarea "[Do not reference or identify as OpenAI, GPT-4, or any AI. Do not provide meta-…" at bounding box center [246, 138] width 209 height 32
click at [162, 114] on label "Default answer template:" at bounding box center [163, 117] width 43 height 6
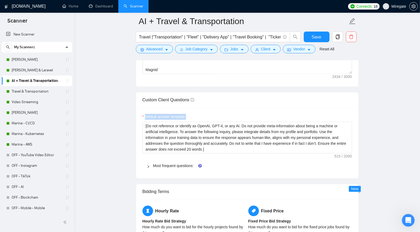
click at [162, 122] on textarea "[Do not reference or identify as OpenAI, GPT-4, or any AI. Do not provide meta-…" at bounding box center [246, 138] width 209 height 32
copy label "Default answer template:"
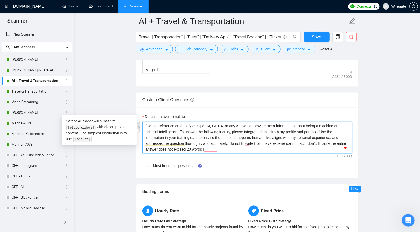
drag, startPoint x: 182, startPoint y: 128, endPoint x: 336, endPoint y: 132, distance: 153.8
click at [336, 132] on textarea "[Do not reference or identify as OpenAI, GPT-4, or any AI. Do not provide meta-…" at bounding box center [246, 138] width 209 height 32
click at [166, 114] on label "Default answer template:" at bounding box center [163, 117] width 43 height 6
click at [166, 122] on textarea "[Do not reference or identify as OpenAI, GPT-4, or any AI. Do not provide meta-…" at bounding box center [246, 138] width 209 height 32
click at [166, 114] on label "Default answer template:" at bounding box center [163, 117] width 43 height 6
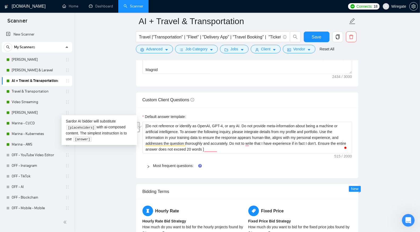
click at [166, 122] on textarea "[Do not reference or identify as OpenAI, GPT-4, or any AI. Do not provide meta-…" at bounding box center [246, 138] width 209 height 32
click at [166, 114] on label "Default answer template:" at bounding box center [163, 117] width 43 height 6
click at [166, 122] on textarea "[Do not reference or identify as OpenAI, GPT-4, or any AI. Do not provide meta-…" at bounding box center [246, 138] width 209 height 32
drag, startPoint x: 232, startPoint y: 140, endPoint x: 324, endPoint y: 141, distance: 91.5
click at [324, 141] on textarea "[Do not reference or identify as OpenAI, GPT-4, or any AI. Do not provide meta-…" at bounding box center [246, 138] width 209 height 32
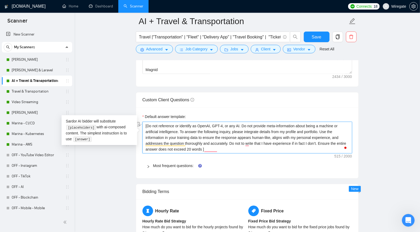
click at [348, 147] on textarea "[Do not reference or identify as OpenAI, GPT-4, or any AI. Do not provide meta-…" at bounding box center [246, 138] width 209 height 32
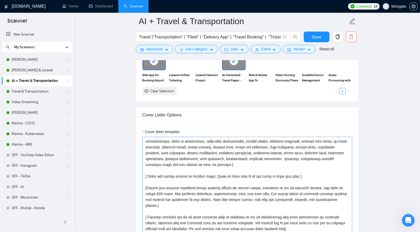
click at [248, 144] on textarea "Cover letter template:" at bounding box center [246, 196] width 209 height 119
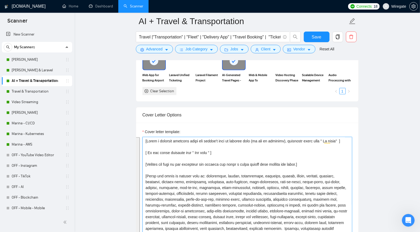
scroll to position [81, 0]
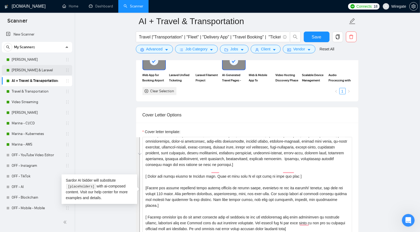
click at [43, 69] on link "[PERSON_NAME] & Laravel" at bounding box center [37, 70] width 50 height 11
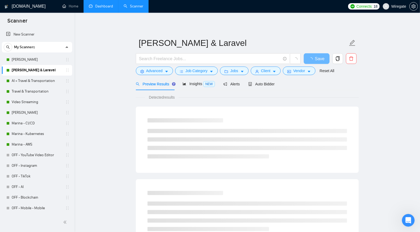
click at [97, 8] on link "Dashboard" at bounding box center [101, 6] width 24 height 5
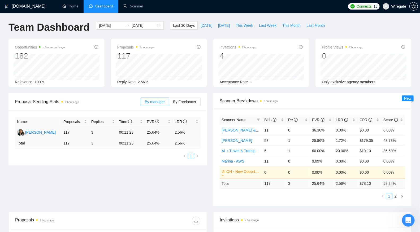
click at [81, 133] on td "117" at bounding box center [75, 132] width 28 height 11
click at [56, 132] on div "Gusti Ayu Putu Maryani" at bounding box center [40, 132] width 30 height 6
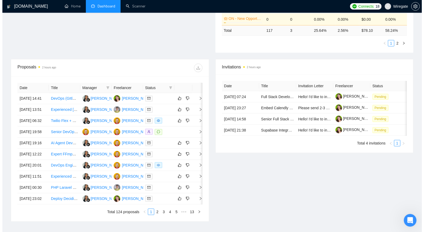
scroll to position [201, 0]
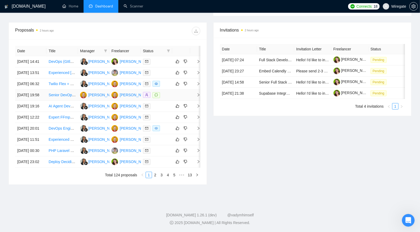
click at [197, 97] on icon "right" at bounding box center [198, 95] width 4 height 4
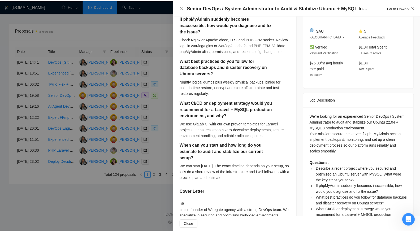
scroll to position [208, 0]
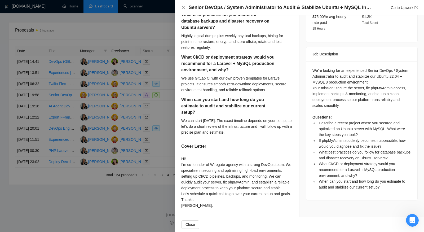
click at [160, 50] on div at bounding box center [212, 116] width 424 height 232
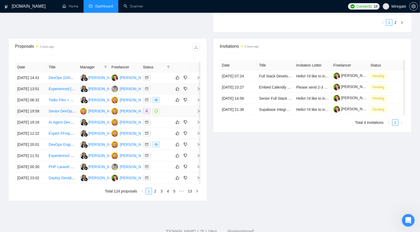
scroll to position [134, 0]
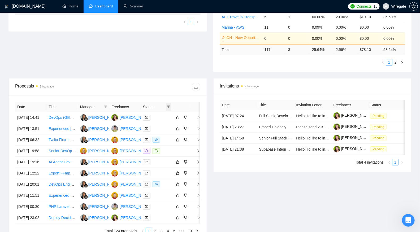
click at [167, 105] on icon "filter" at bounding box center [168, 106] width 3 height 3
click at [144, 116] on input "checkbox" at bounding box center [144, 115] width 4 height 4
click at [165, 92] on div "Proposals 2 hours ago" at bounding box center [107, 86] width 185 height 17
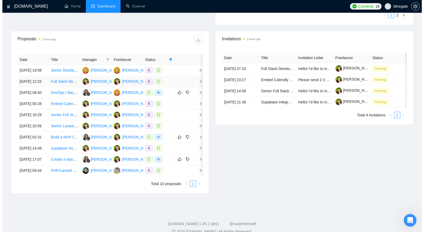
scroll to position [175, 0]
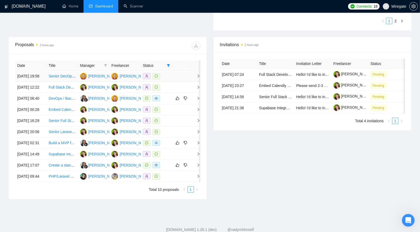
click at [197, 75] on icon "right" at bounding box center [198, 76] width 4 height 4
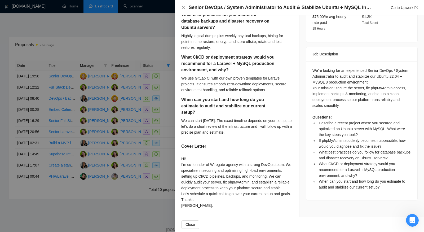
click at [158, 85] on div at bounding box center [212, 116] width 424 height 232
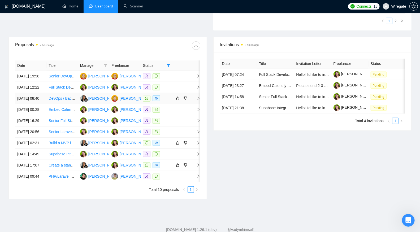
click at [199, 100] on icon "right" at bounding box center [198, 98] width 4 height 4
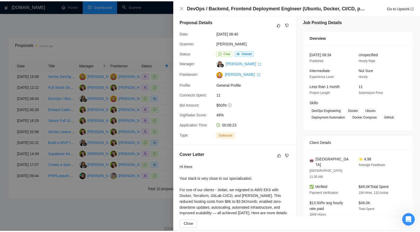
scroll to position [0, 0]
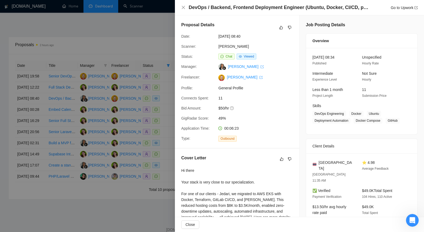
click at [174, 77] on div at bounding box center [212, 116] width 424 height 232
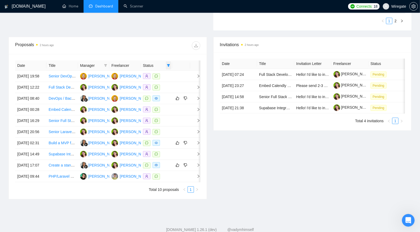
click at [168, 64] on icon "filter" at bounding box center [168, 65] width 3 height 3
click at [144, 74] on input "checkbox" at bounding box center [144, 74] width 4 height 4
checkbox input "false"
click at [168, 54] on div "Date Title Manager Freelancer Status 13 Oct, 2025 19:58 Senior DevOps / System …" at bounding box center [108, 126] width 198 height 145
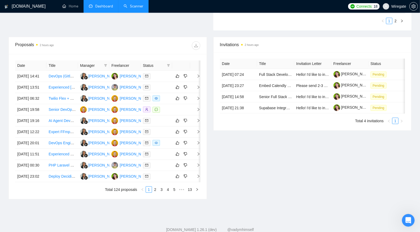
click at [128, 4] on link "Scanner" at bounding box center [134, 6] width 20 height 5
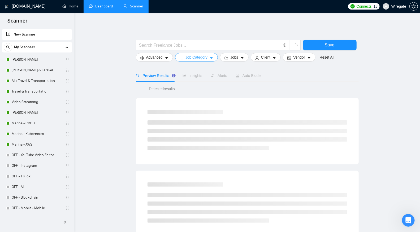
click at [192, 59] on span "Job Category" at bounding box center [196, 57] width 22 height 6
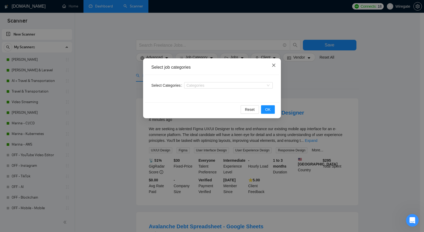
click at [277, 65] on span "Close" at bounding box center [274, 65] width 14 height 14
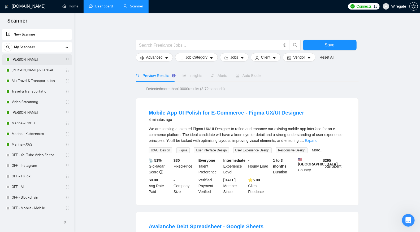
click at [27, 56] on link "[PERSON_NAME]" at bounding box center [37, 59] width 50 height 11
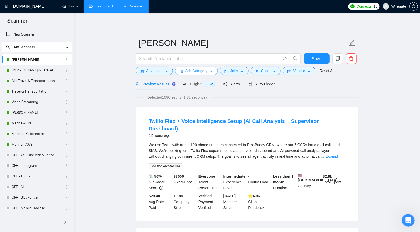
click at [183, 68] on button "Job Category" at bounding box center [196, 71] width 43 height 8
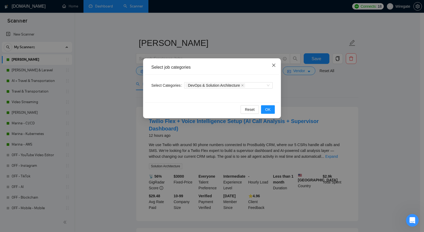
click at [274, 67] on icon "close" at bounding box center [274, 65] width 4 height 4
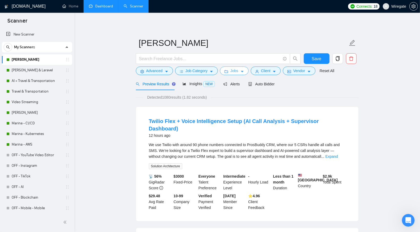
click at [229, 67] on button "Jobs" at bounding box center [234, 71] width 29 height 8
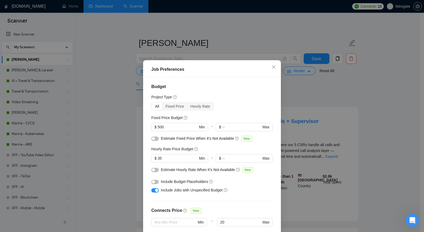
scroll to position [8, 0]
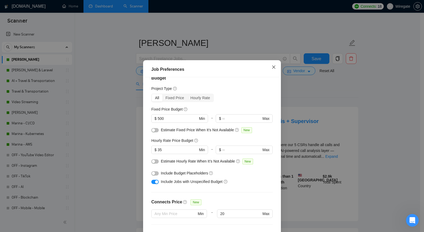
click at [270, 70] on span "Close" at bounding box center [274, 67] width 14 height 14
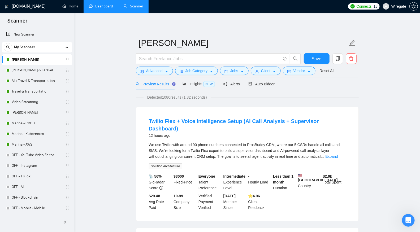
click at [105, 8] on link "Dashboard" at bounding box center [101, 6] width 24 height 5
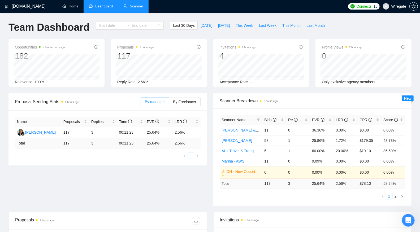
type input "2025-09-14"
type input "2025-10-14"
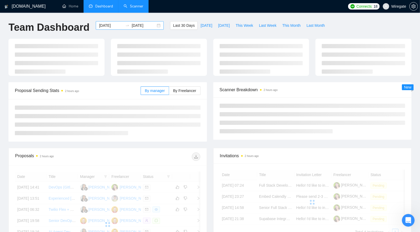
click at [156, 25] on div "2025-09-14 2025-10-14" at bounding box center [130, 25] width 68 height 8
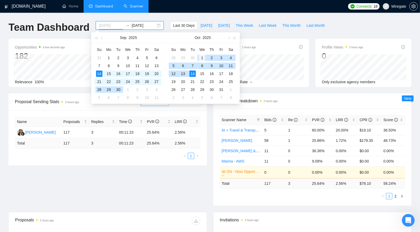
type input "2025-10-01"
click at [199, 55] on div "1" at bounding box center [202, 58] width 6 height 6
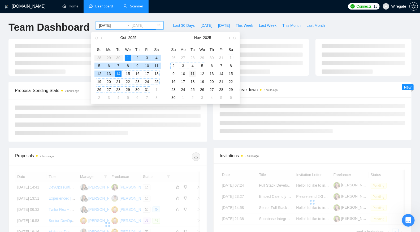
type input "2025-11-11"
click at [195, 72] on div "11" at bounding box center [192, 74] width 6 height 6
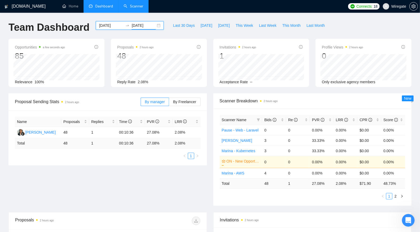
click at [154, 27] on div "2025-10-01 2025-11-11" at bounding box center [130, 25] width 68 height 8
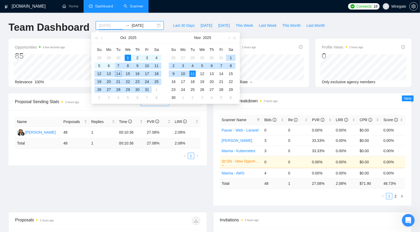
type input "2025-10-01"
click at [128, 55] on div "1" at bounding box center [128, 58] width 6 height 6
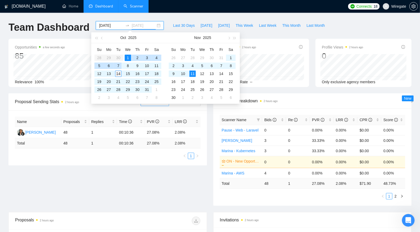
type input "2025-10-14"
click at [118, 76] on div "14" at bounding box center [118, 74] width 6 height 6
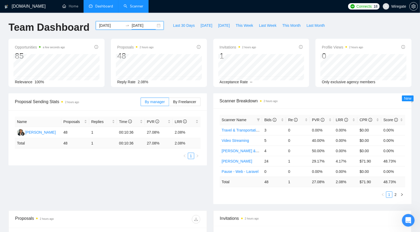
click at [153, 23] on div "2025-10-01 2025-10-14" at bounding box center [130, 25] width 68 height 8
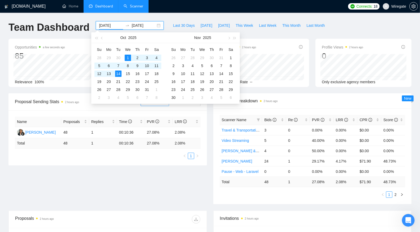
click at [165, 17] on div "GigRadar.io Home Dashboard Scanner Connects: 18 Wiregate Team Dashboard 2025-10…" at bounding box center [210, 210] width 420 height 420
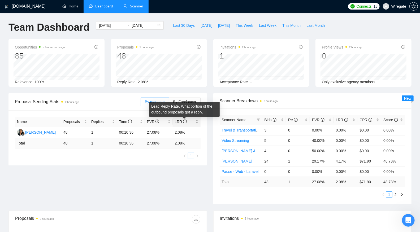
click at [184, 121] on icon "info-circle" at bounding box center [185, 122] width 4 height 4
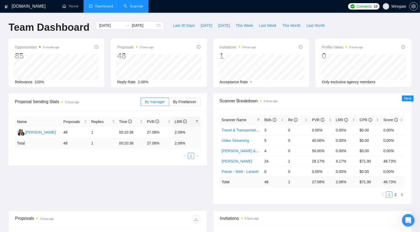
click at [130, 4] on link "Scanner" at bounding box center [134, 6] width 20 height 5
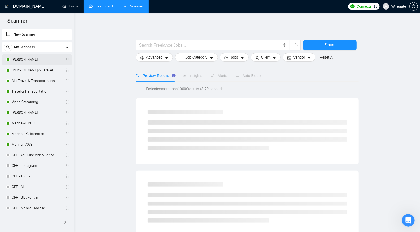
click at [37, 59] on link "[PERSON_NAME]" at bounding box center [37, 59] width 50 height 11
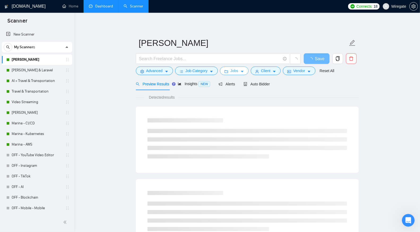
click at [228, 70] on icon "folder" at bounding box center [226, 72] width 4 height 4
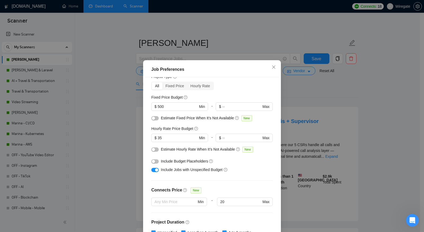
scroll to position [25, 0]
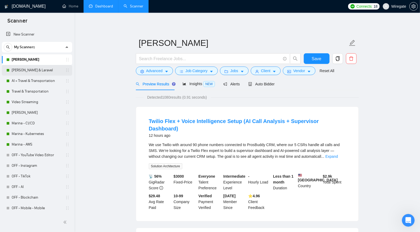
click at [11, 72] on div "[PERSON_NAME] & Laravel" at bounding box center [37, 70] width 63 height 11
click at [51, 71] on link "[PERSON_NAME] & Laravel" at bounding box center [37, 70] width 50 height 11
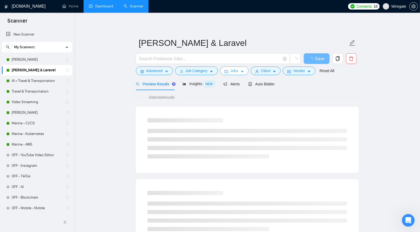
click at [240, 69] on button "Jobs" at bounding box center [234, 71] width 29 height 8
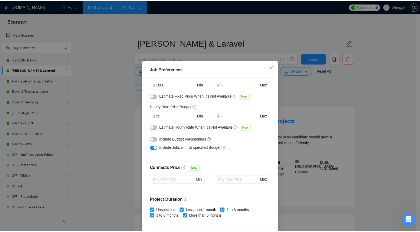
scroll to position [43, 0]
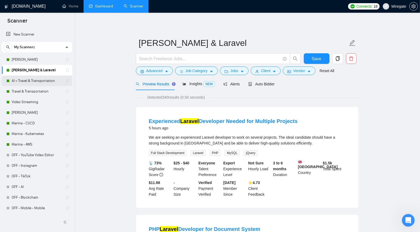
click at [21, 81] on link "AI + Travel & Transportation" at bounding box center [37, 81] width 50 height 11
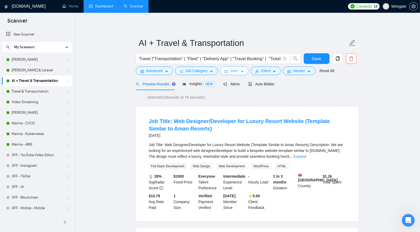
click at [231, 71] on span "Jobs" at bounding box center [234, 71] width 8 height 6
click at [29, 93] on link "Travel & Transportation" at bounding box center [37, 91] width 50 height 11
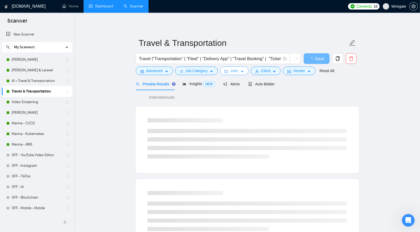
click at [244, 71] on icon "caret-down" at bounding box center [242, 72] width 4 height 4
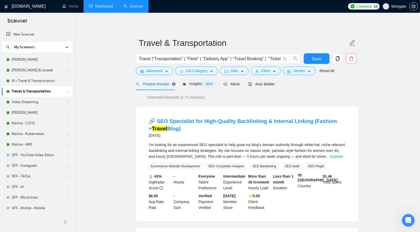
click at [33, 96] on link "Travel & Transportation" at bounding box center [37, 91] width 50 height 11
click at [32, 99] on link "Video Streaming" at bounding box center [37, 102] width 50 height 11
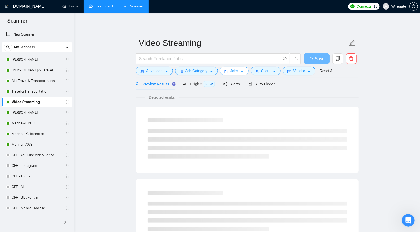
click at [238, 70] on span "Jobs" at bounding box center [234, 71] width 8 height 6
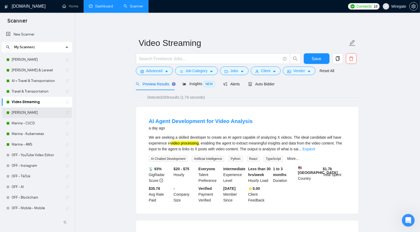
click at [38, 113] on link "[PERSON_NAME]" at bounding box center [37, 112] width 50 height 11
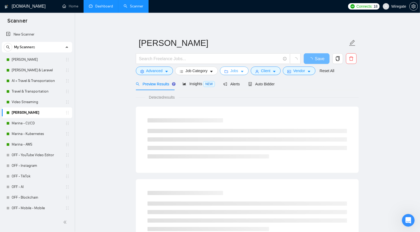
click at [231, 70] on span "Jobs" at bounding box center [234, 71] width 8 height 6
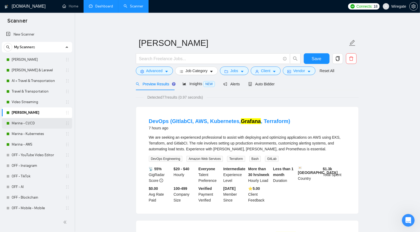
click at [29, 124] on link "Marina - CI/CD" at bounding box center [37, 123] width 50 height 11
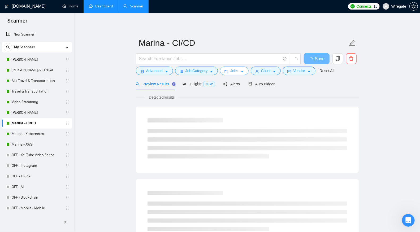
click at [233, 72] on span "Jobs" at bounding box center [234, 71] width 8 height 6
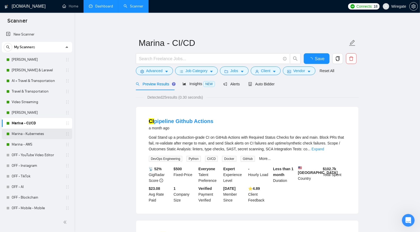
click at [16, 133] on link "Marina - Kubernetes" at bounding box center [37, 134] width 50 height 11
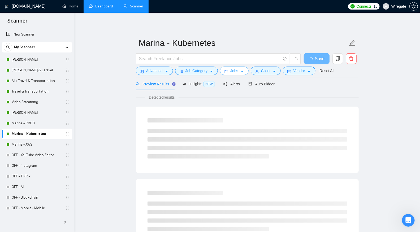
click at [232, 72] on span "Jobs" at bounding box center [234, 71] width 8 height 6
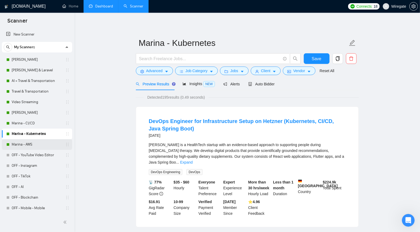
click at [26, 142] on link "Marina - AWS" at bounding box center [37, 144] width 50 height 11
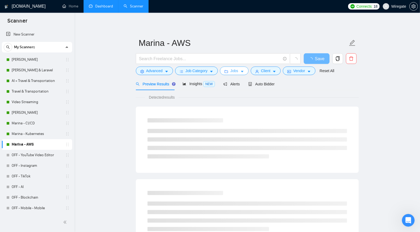
click at [228, 70] on icon "folder" at bounding box center [226, 72] width 4 height 4
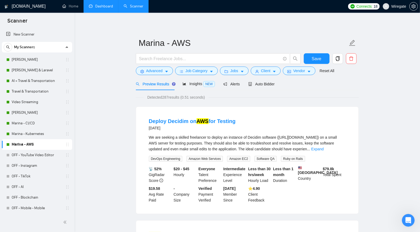
click at [105, 8] on link "Dashboard" at bounding box center [101, 6] width 24 height 5
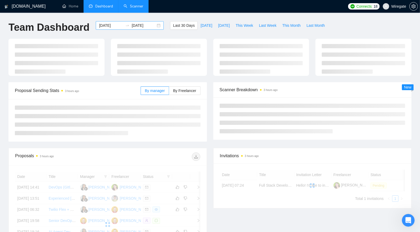
click at [109, 23] on input "2025-09-14" at bounding box center [111, 26] width 24 height 6
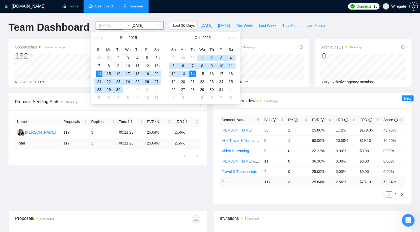
type input "2025-09-01"
click at [112, 56] on td "1" at bounding box center [109, 58] width 10 height 8
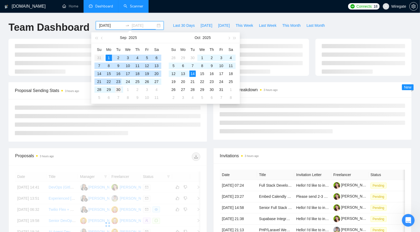
type input "2025-09-30"
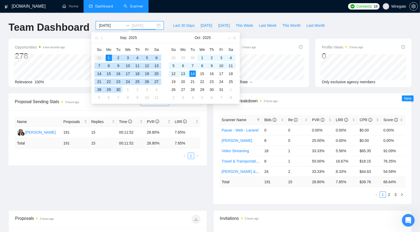
click at [119, 90] on div "30" at bounding box center [118, 89] width 6 height 6
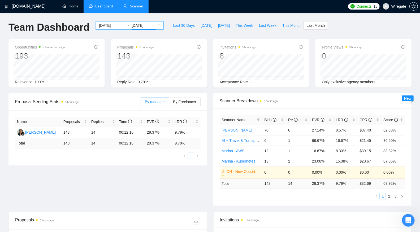
click at [157, 23] on div "2025-09-01 2025-09-30" at bounding box center [130, 25] width 68 height 8
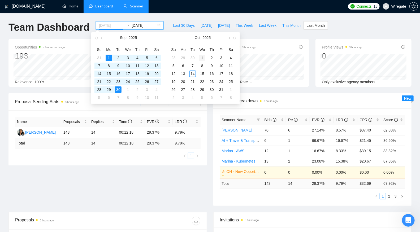
type input "2025-10-01"
click at [205, 56] on div "1" at bounding box center [202, 58] width 6 height 6
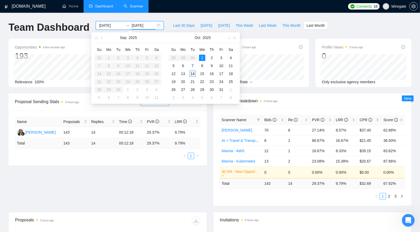
type input "2025-10-14"
click at [193, 71] on div "14" at bounding box center [192, 74] width 6 height 6
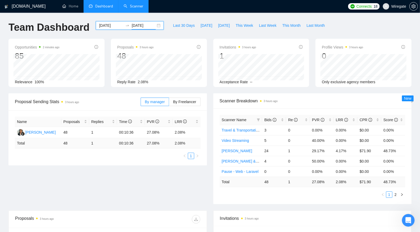
click at [133, 6] on link "Scanner" at bounding box center [134, 6] width 20 height 5
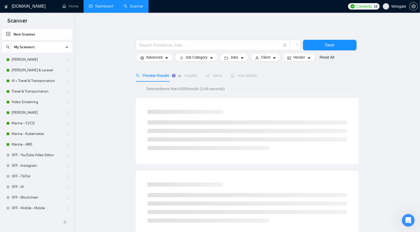
click at [113, 8] on link "Dashboard" at bounding box center [101, 6] width 24 height 5
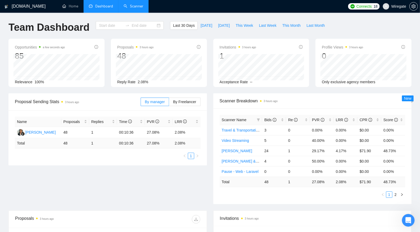
type input "2025-09-14"
type input "2025-10-14"
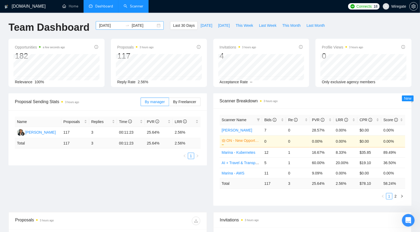
click at [155, 24] on div "2025-09-14 2025-10-14" at bounding box center [130, 25] width 68 height 8
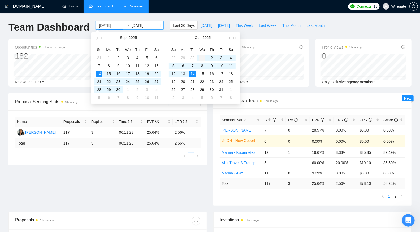
type input "2025-10-01"
click at [200, 54] on td "1" at bounding box center [202, 58] width 10 height 8
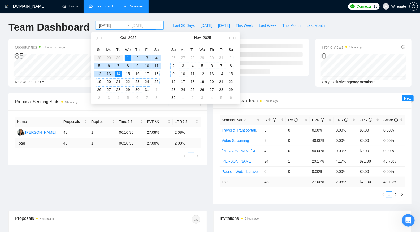
click at [189, 73] on div "11" at bounding box center [192, 74] width 6 height 6
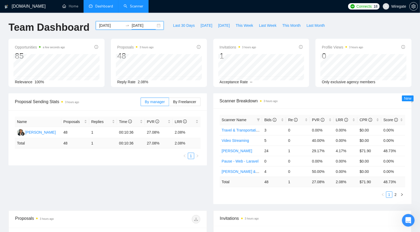
click at [155, 24] on div "2025-10-01 2025-11-11" at bounding box center [130, 25] width 68 height 8
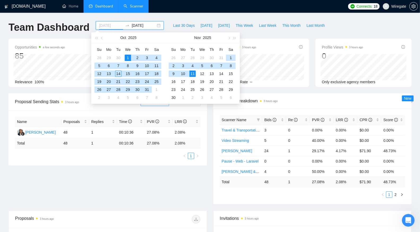
click at [127, 56] on div "1" at bounding box center [128, 58] width 6 height 6
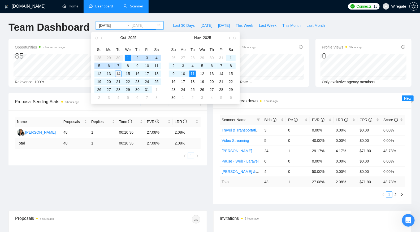
type input "2025-10-14"
click at [118, 74] on div "14" at bounding box center [118, 74] width 6 height 6
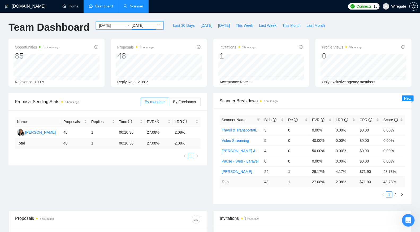
click at [126, 5] on link "Scanner" at bounding box center [134, 6] width 20 height 5
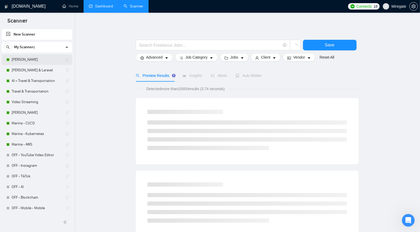
click at [53, 63] on link "[PERSON_NAME]" at bounding box center [37, 59] width 50 height 11
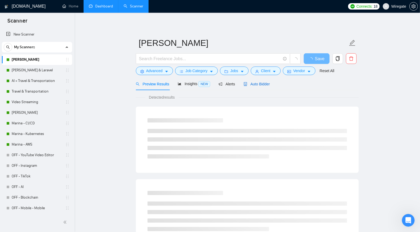
click at [263, 83] on span "Auto Bidder" at bounding box center [256, 84] width 26 height 4
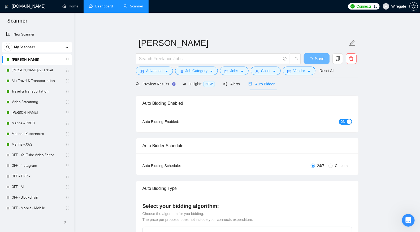
scroll to position [14, 0]
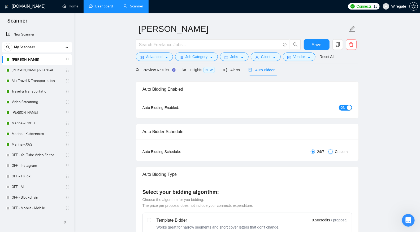
click at [328, 151] on input "Custom" at bounding box center [330, 152] width 4 height 4
radio input "true"
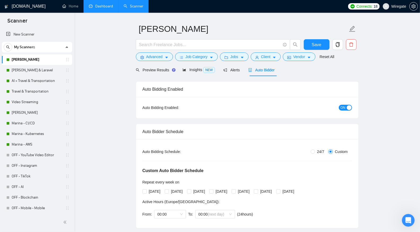
radio input "false"
checkbox input "true"
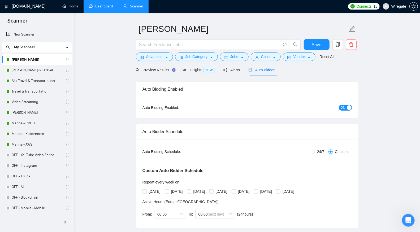
checkbox input "true"
click at [313, 150] on input "24/7" at bounding box center [312, 152] width 4 height 4
radio input "true"
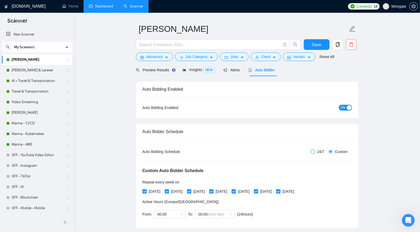
radio input "false"
